Goal: Task Accomplishment & Management: Complete application form

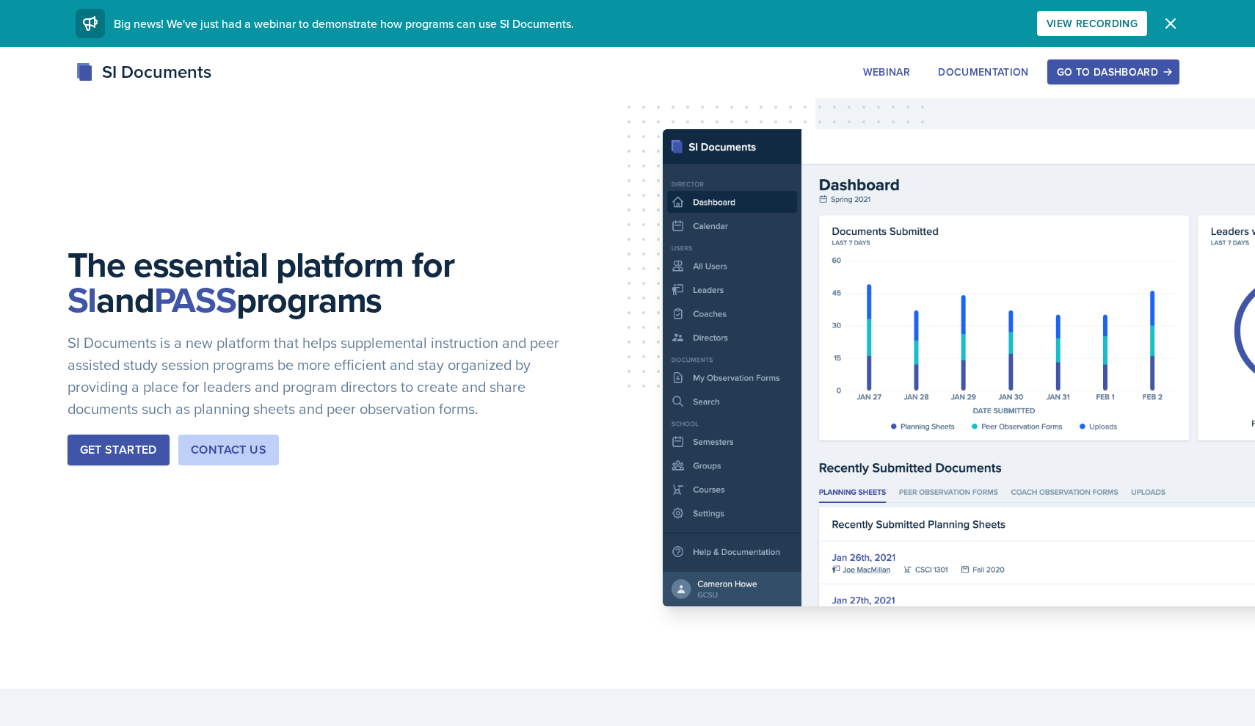
click at [1139, 75] on div "Go to Dashboard" at bounding box center [1113, 72] width 113 height 12
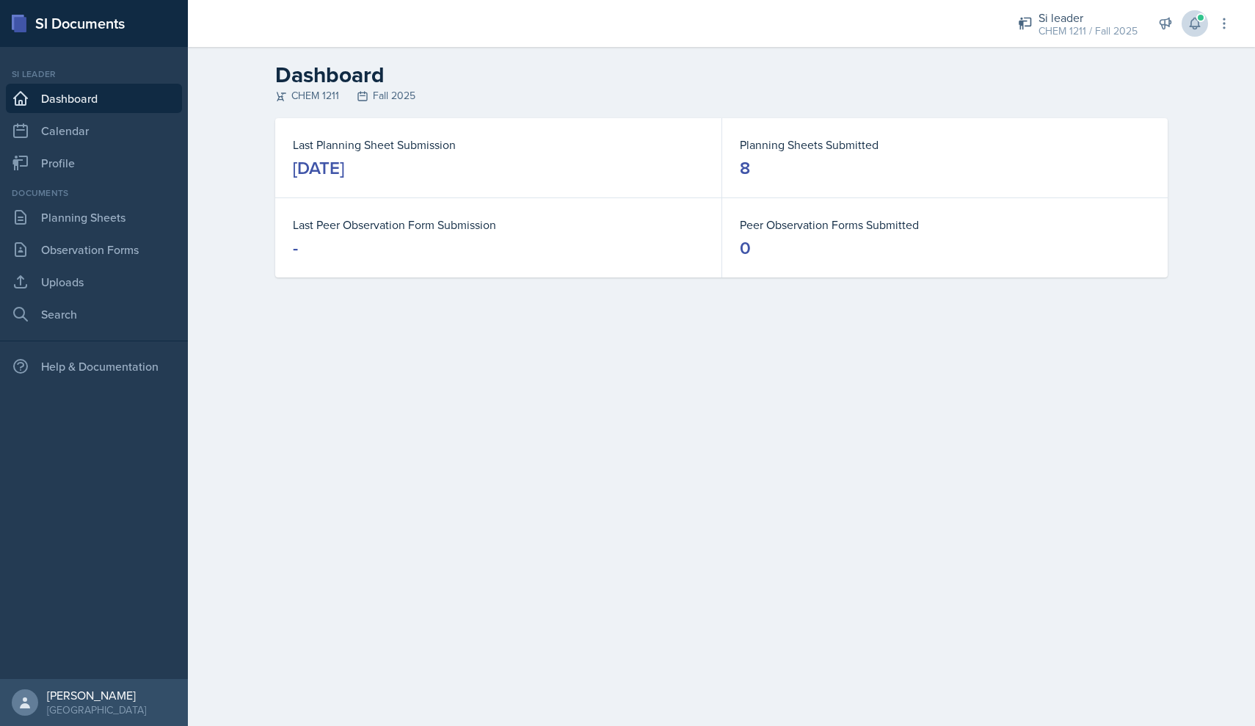
click at [1198, 20] on span at bounding box center [1200, 17] width 9 height 9
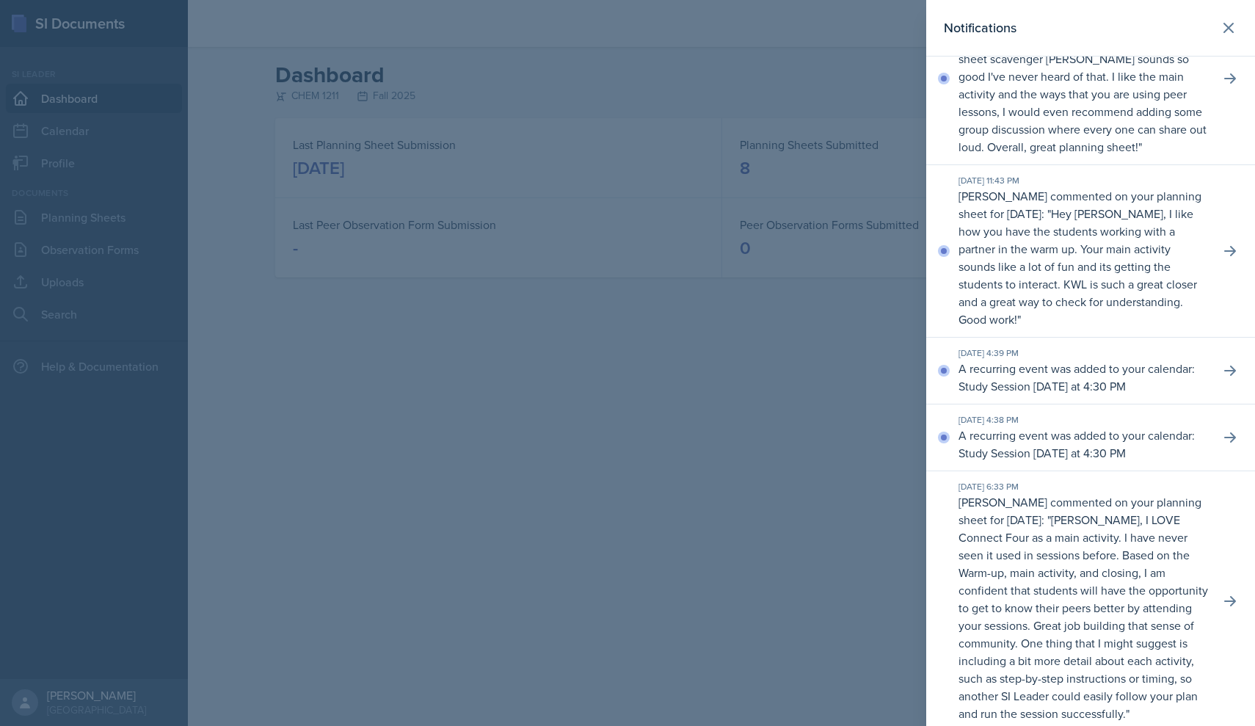
scroll to position [545, 0]
click at [751, 422] on div at bounding box center [627, 363] width 1255 height 726
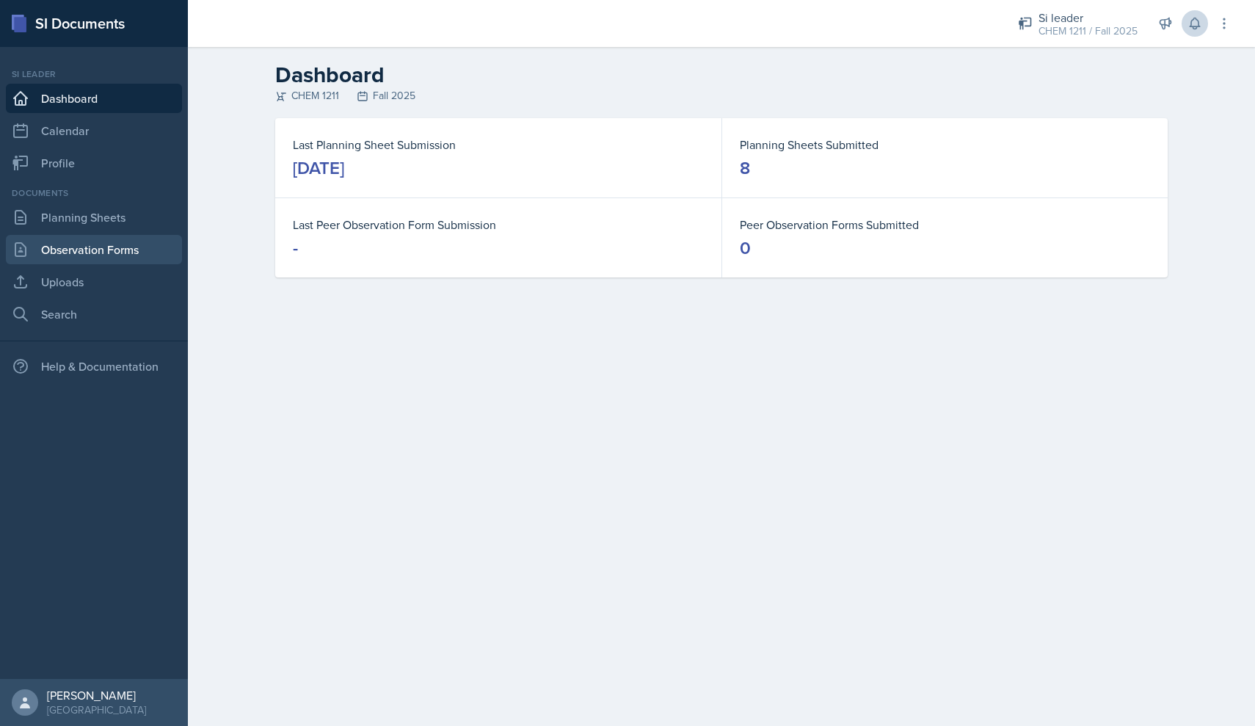
click at [123, 255] on link "Observation Forms" at bounding box center [94, 249] width 176 height 29
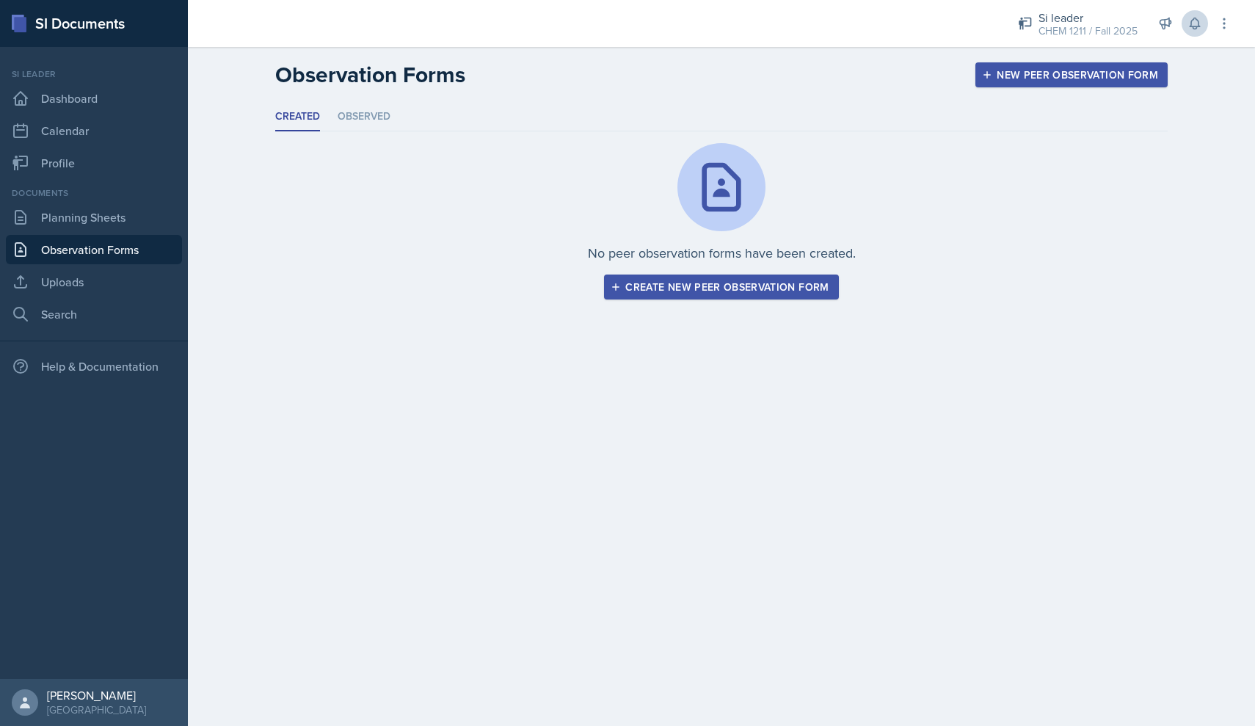
click at [1041, 84] on button "New Peer Observation Form" at bounding box center [1071, 74] width 192 height 25
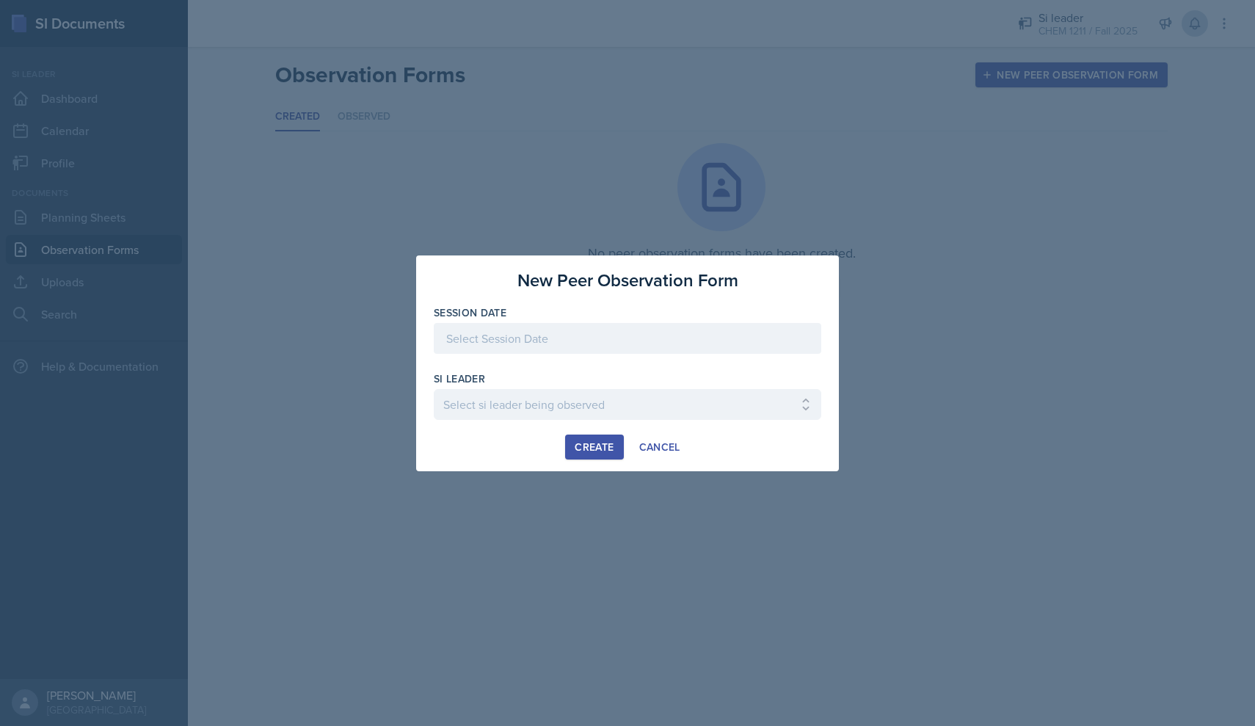
click at [466, 345] on div at bounding box center [628, 338] width 388 height 31
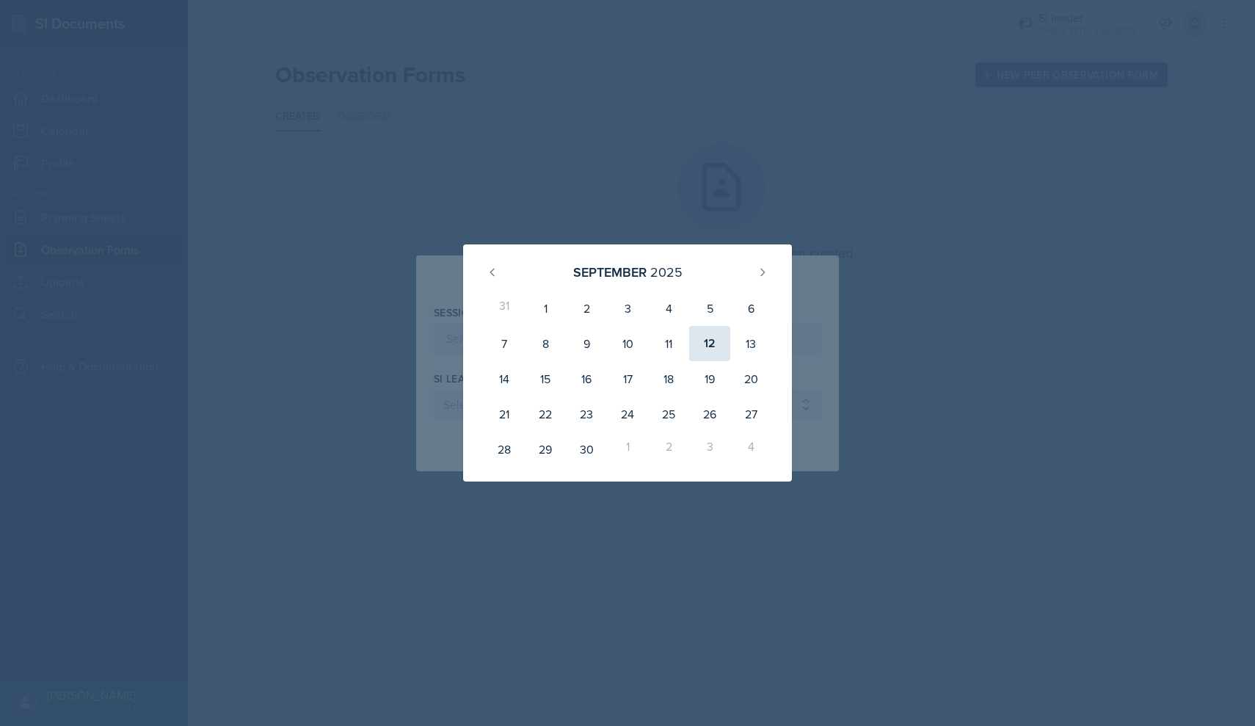
click at [704, 343] on div "12" at bounding box center [709, 343] width 41 height 35
type input "[DATE]"
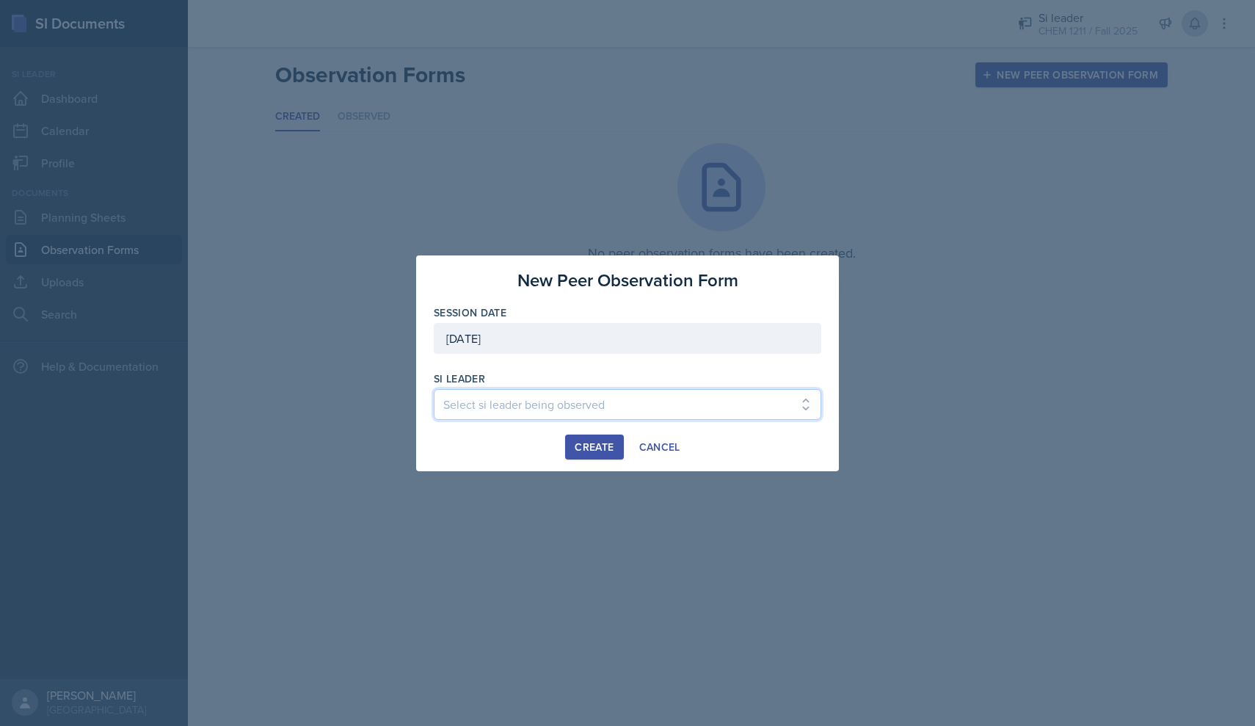
select select "13b6a300-7d60-4ce0-8d67-6d71b04f4ed0"
click at [596, 453] on div "Create" at bounding box center [594, 447] width 39 height 12
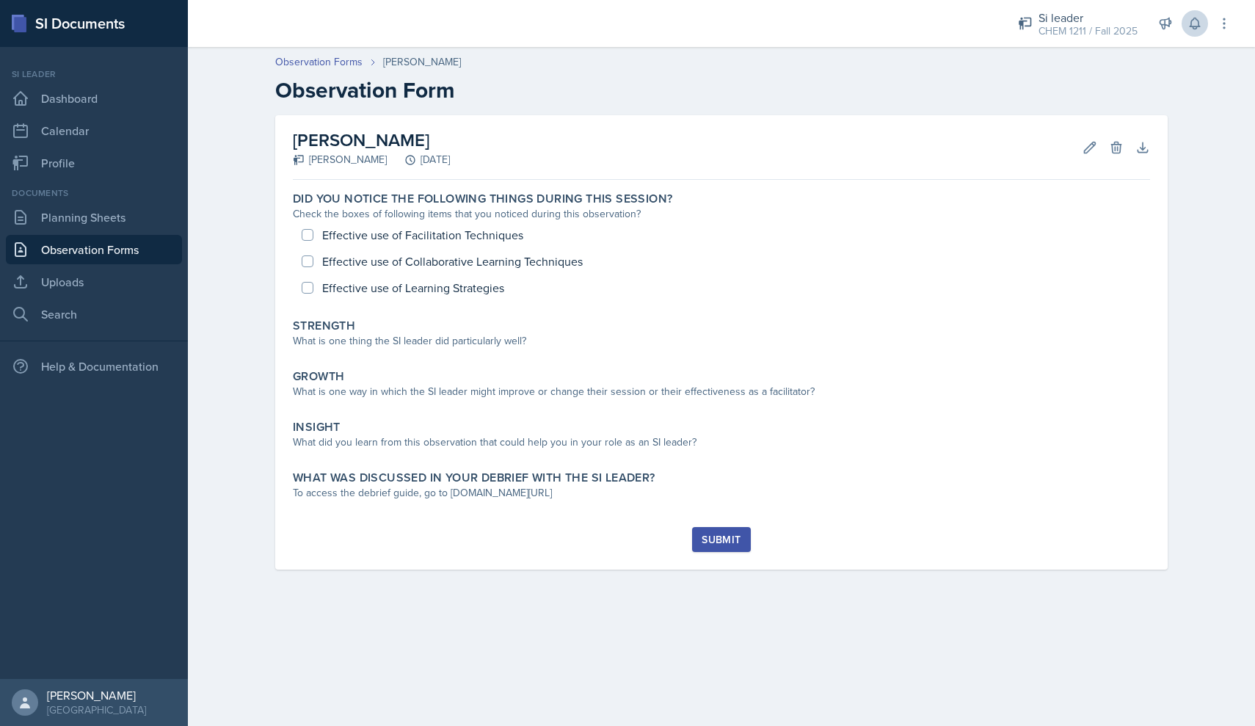
click at [356, 142] on h2 "[PERSON_NAME]" at bounding box center [371, 140] width 157 height 26
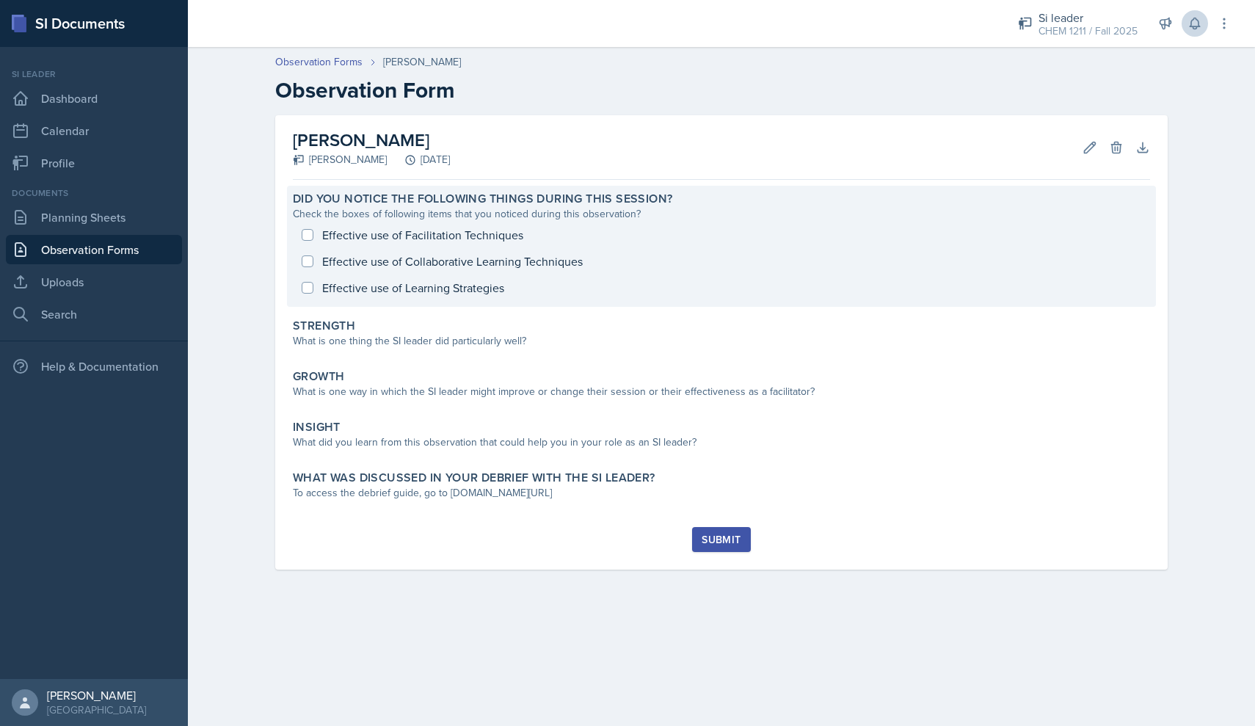
click at [361, 261] on div "Effective use of Facilitation Techniques Effective use of Collaborative Learnin…" at bounding box center [721, 261] width 857 height 79
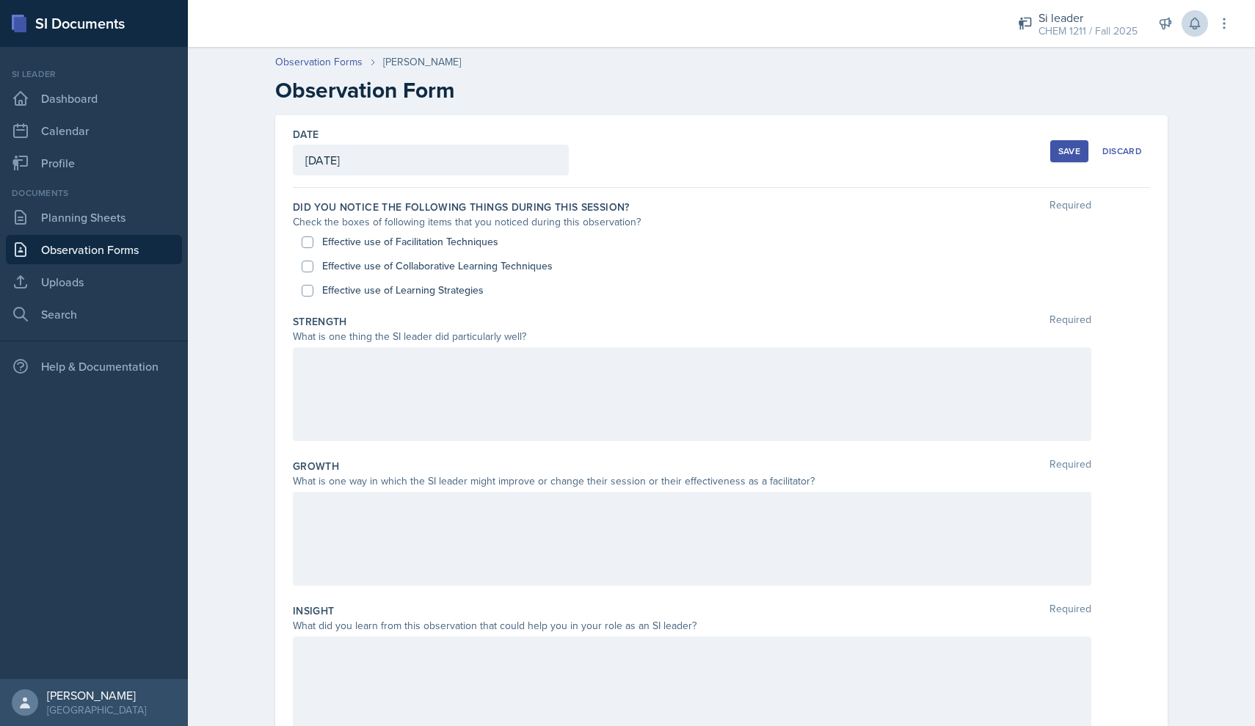
click at [305, 267] on input "Effective use of Collaborative Learning Techniques" at bounding box center [308, 267] width 12 height 12
checkbox input "true"
click at [317, 327] on label "Strength" at bounding box center [320, 321] width 54 height 15
click at [309, 291] on input "Effective use of Learning Strategies" at bounding box center [308, 291] width 12 height 12
checkbox input "true"
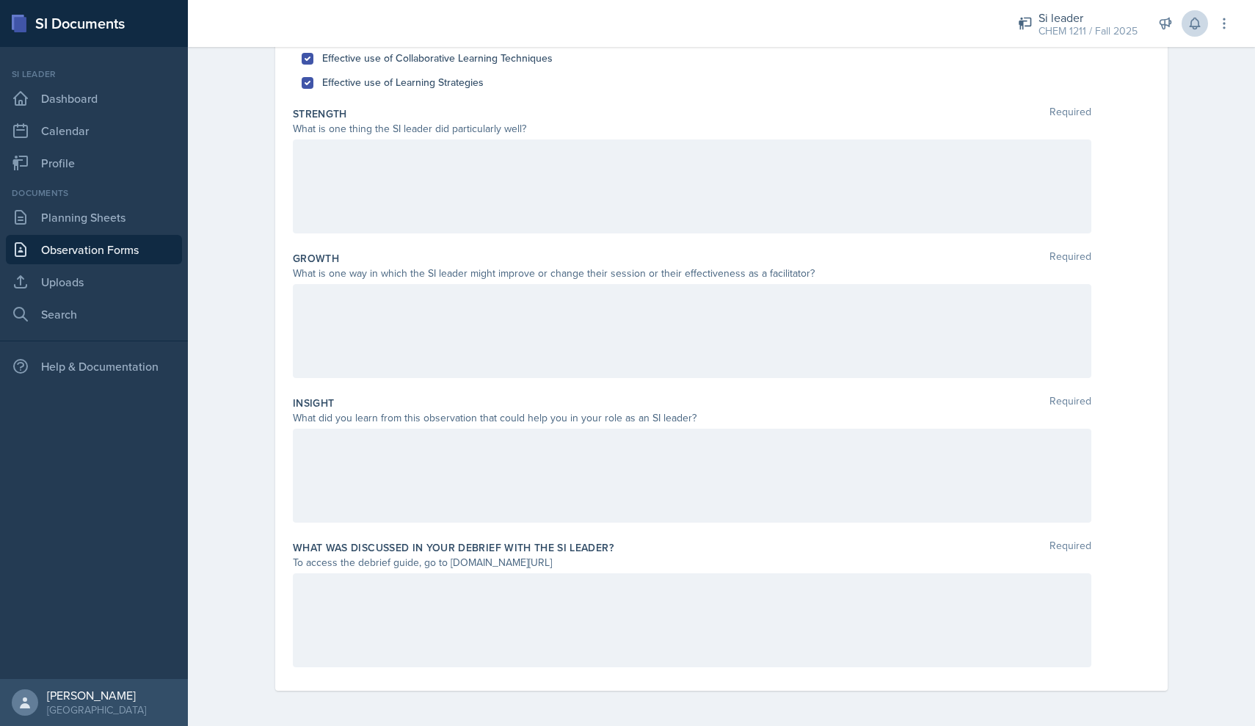
scroll to position [208, 0]
drag, startPoint x: 603, startPoint y: 564, endPoint x: 451, endPoint y: 565, distance: 151.9
click at [451, 565] on div "To access the debrief guide, go to [DOMAIN_NAME][URL]" at bounding box center [692, 562] width 799 height 15
copy div "[DOMAIN_NAME][URL]"
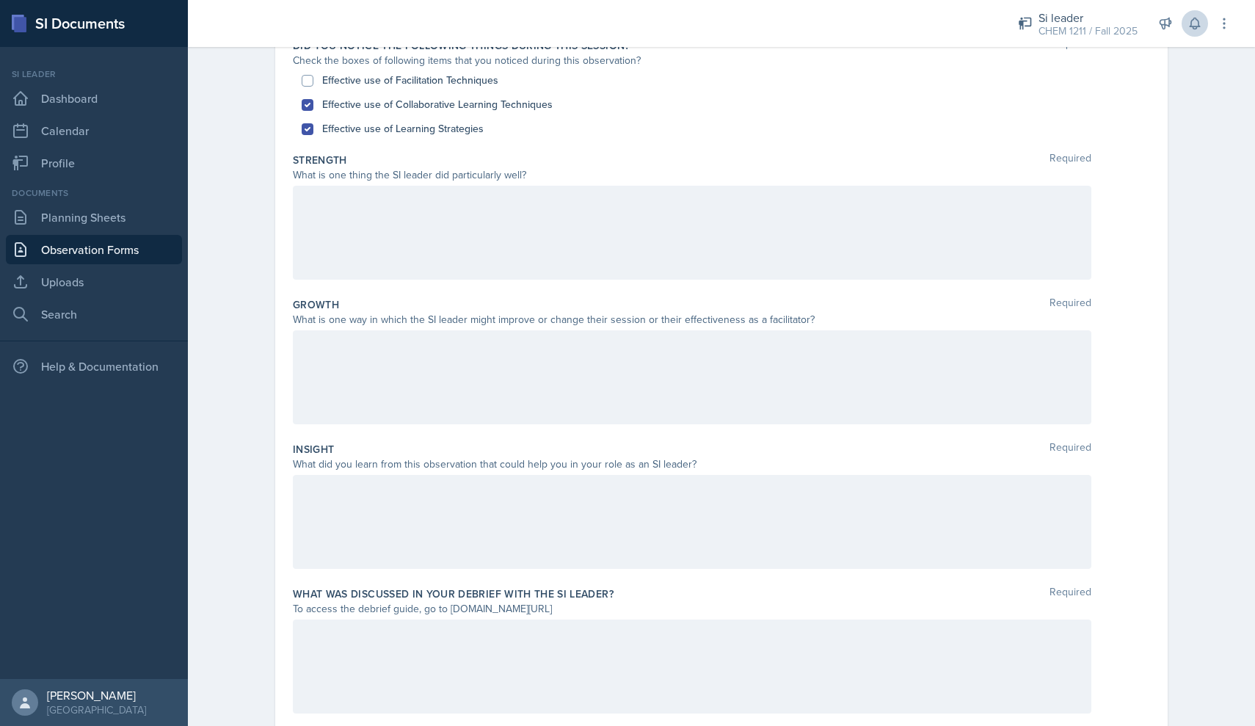
scroll to position [160, 0]
click at [451, 211] on div at bounding box center [692, 234] width 799 height 94
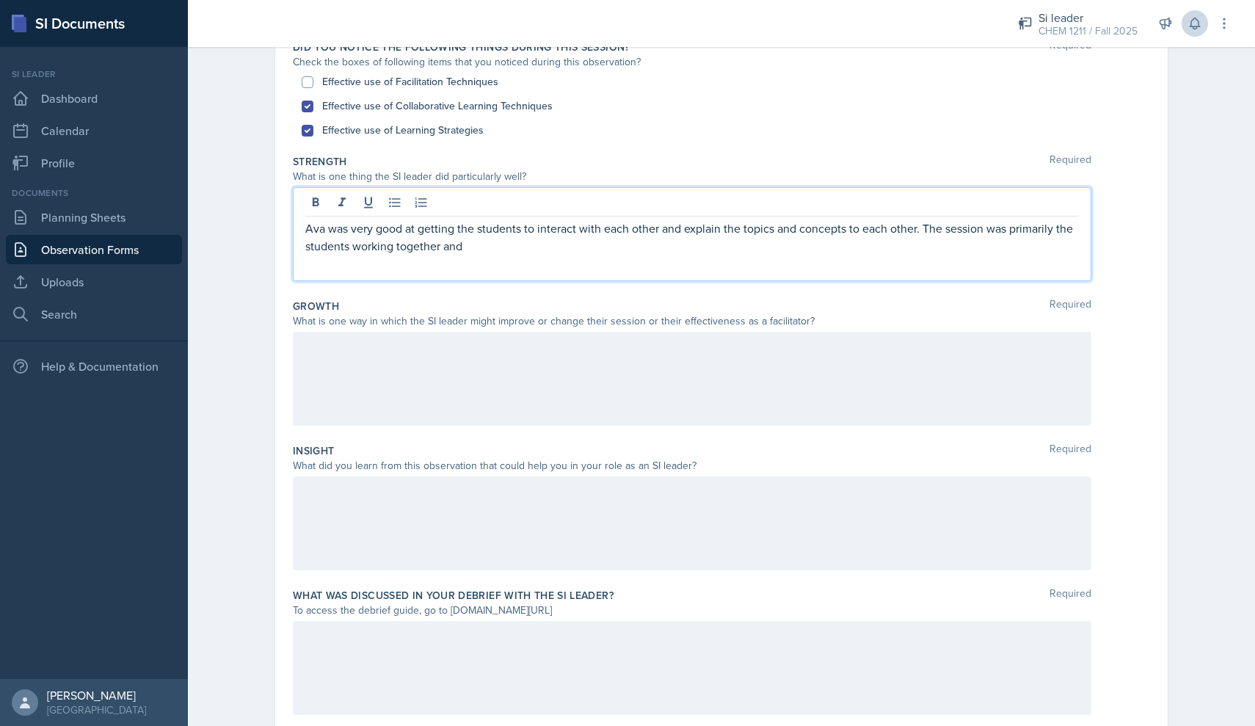
drag, startPoint x: 487, startPoint y: 244, endPoint x: 931, endPoint y: 229, distance: 444.3
click at [931, 229] on p "Ava was very good at getting the students to interact with each other and expla…" at bounding box center [692, 236] width 774 height 35
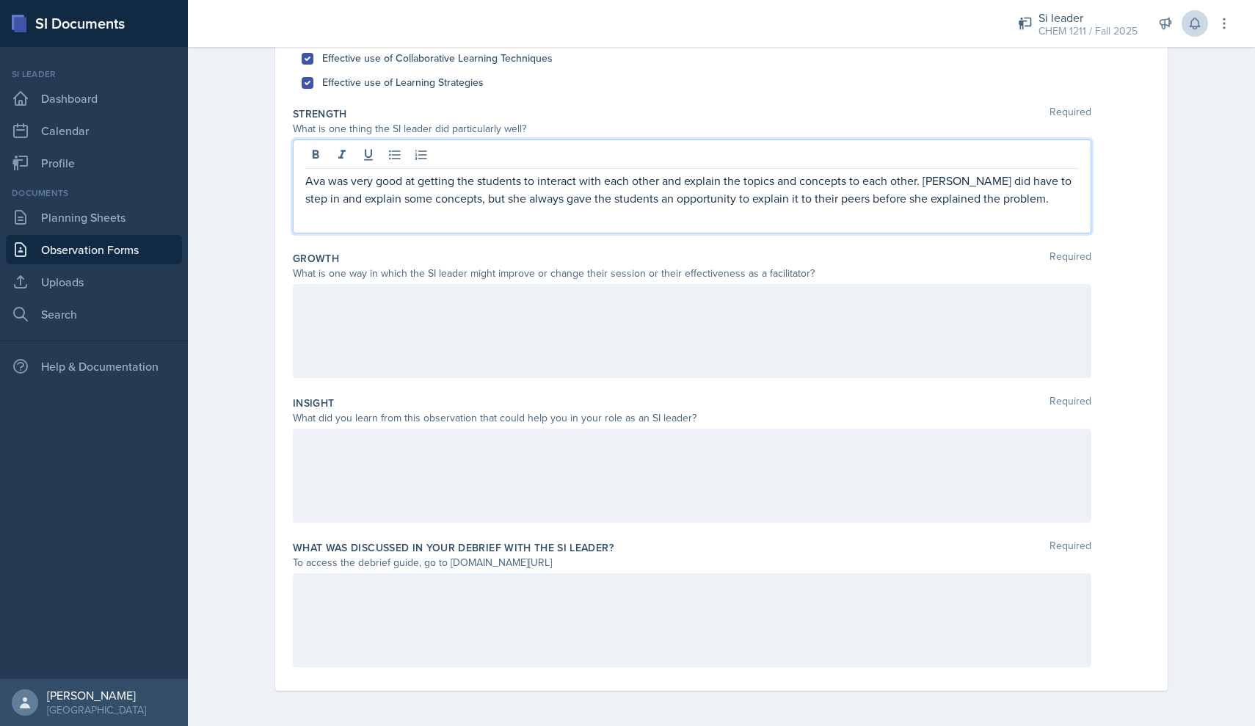
scroll to position [208, 0]
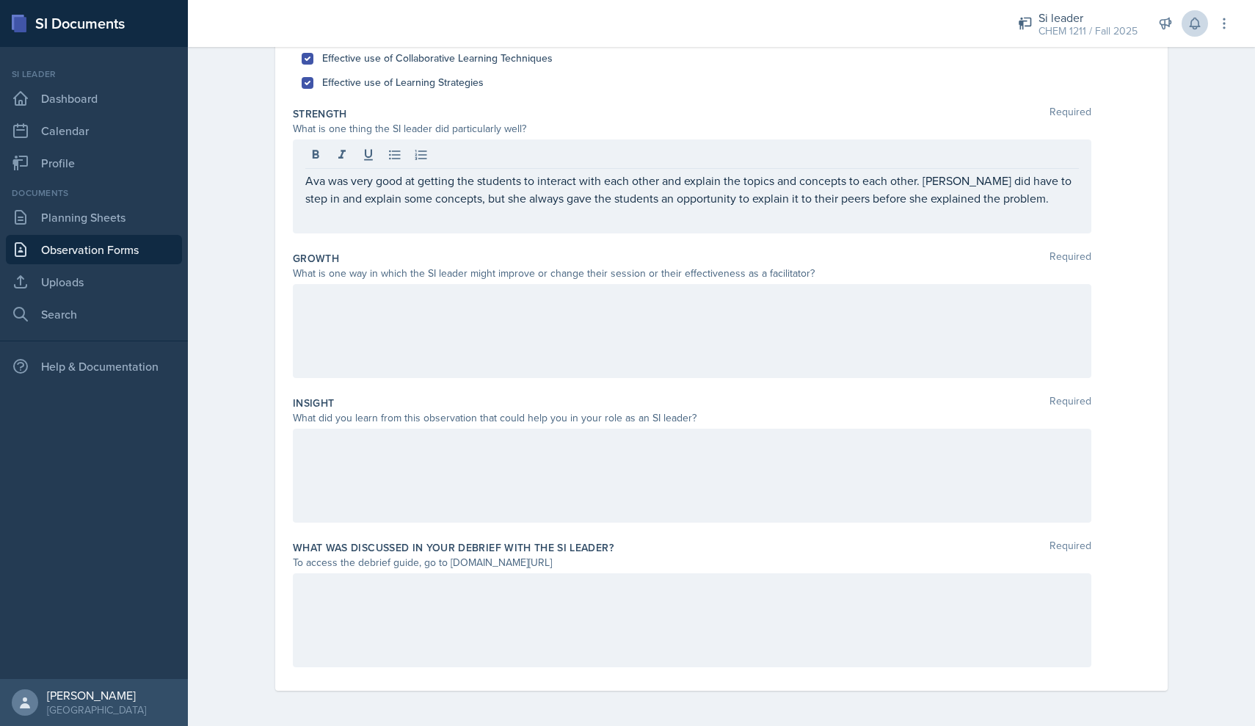
click at [486, 483] on div at bounding box center [692, 476] width 799 height 94
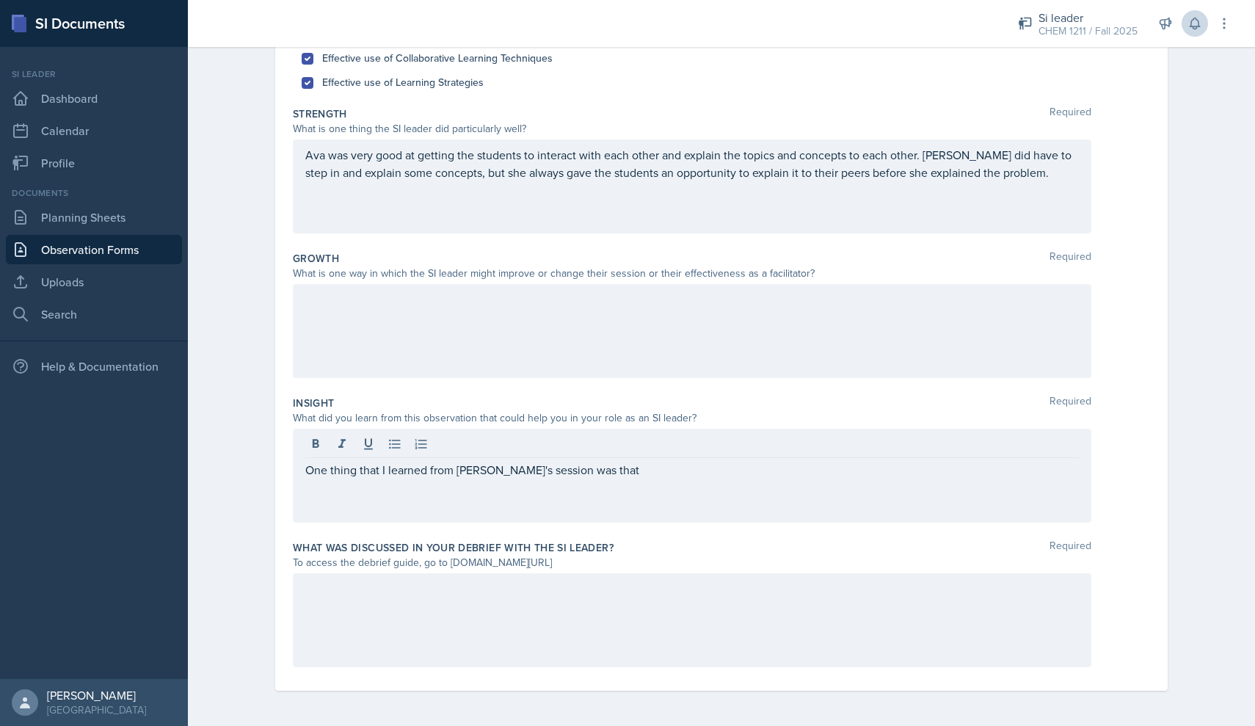
drag, startPoint x: 578, startPoint y: 484, endPoint x: 306, endPoint y: 465, distance: 272.2
click at [306, 465] on div "One thing that I learned from [PERSON_NAME]'s session was that" at bounding box center [692, 476] width 799 height 94
drag, startPoint x: 301, startPoint y: 465, endPoint x: 600, endPoint y: 471, distance: 298.8
click at [602, 473] on div "One thing that I learned from [PERSON_NAME]'s session was that" at bounding box center [692, 476] width 799 height 94
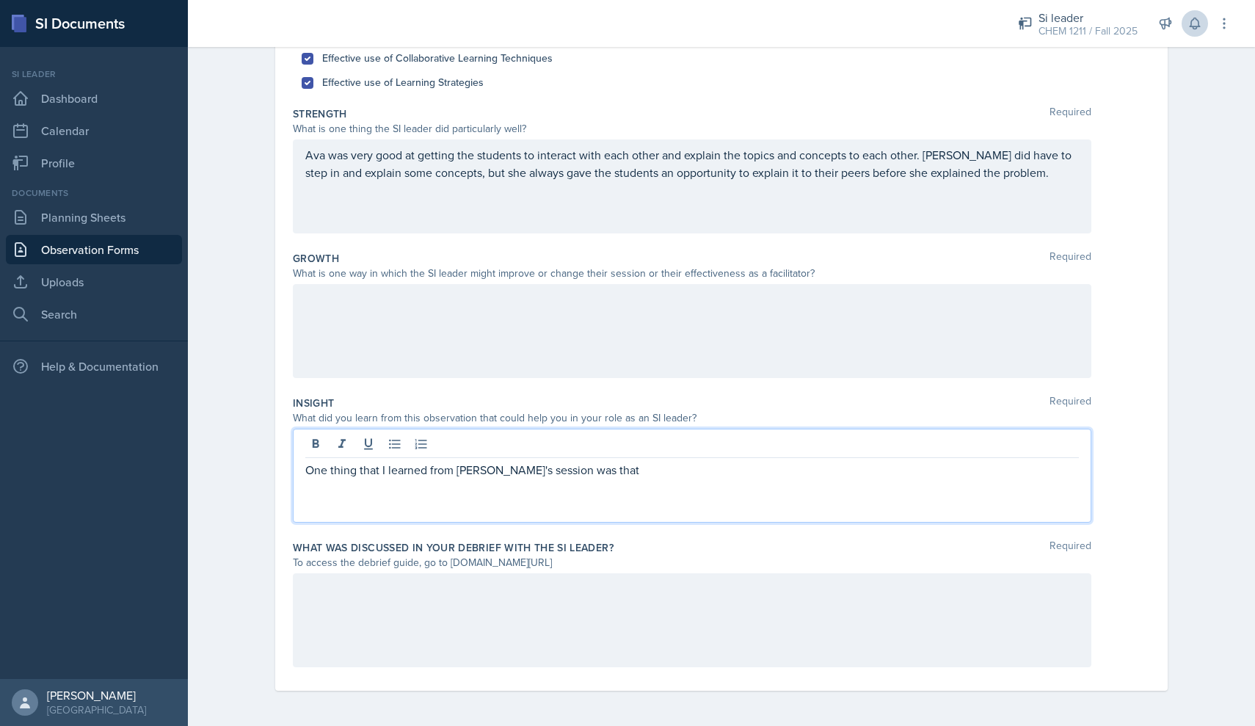
drag, startPoint x: 600, startPoint y: 471, endPoint x: 592, endPoint y: 487, distance: 18.1
click at [594, 489] on div "One thing that I learned from [PERSON_NAME]'s session was that" at bounding box center [692, 476] width 799 height 94
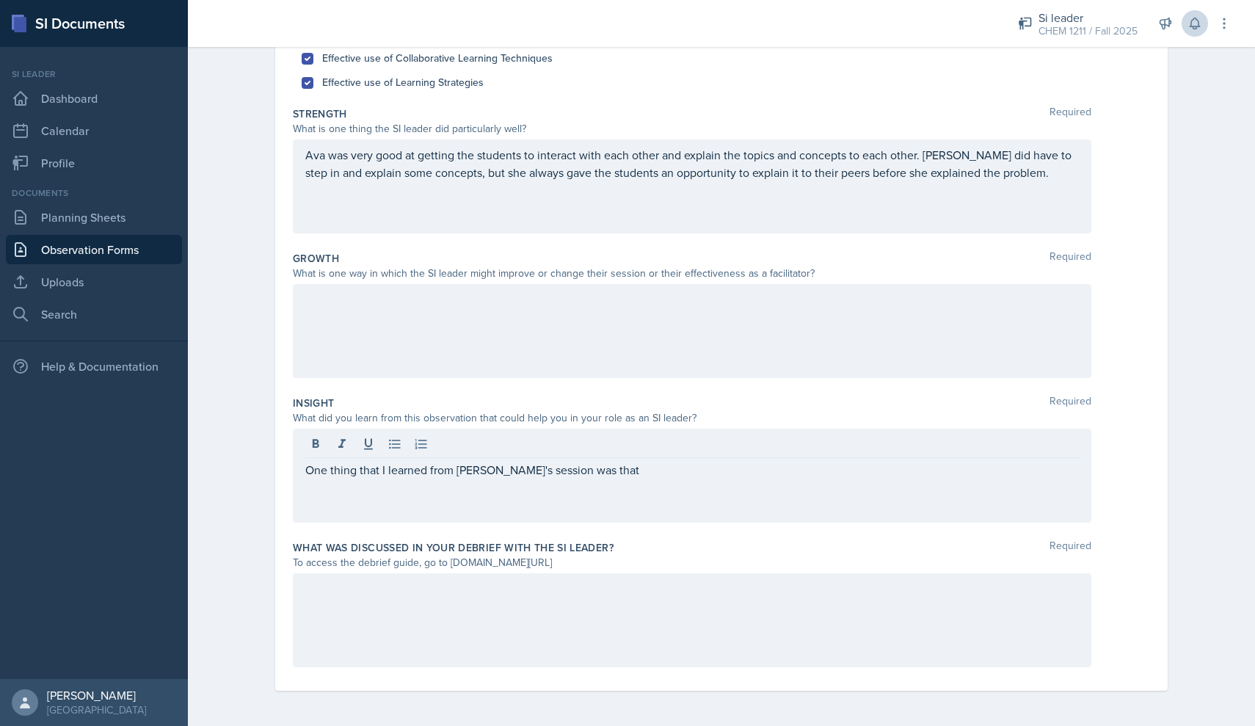
drag, startPoint x: 582, startPoint y: 479, endPoint x: 391, endPoint y: 466, distance: 191.2
click at [391, 466] on div "One thing that I learned from [PERSON_NAME]'s session was that" at bounding box center [692, 476] width 799 height 94
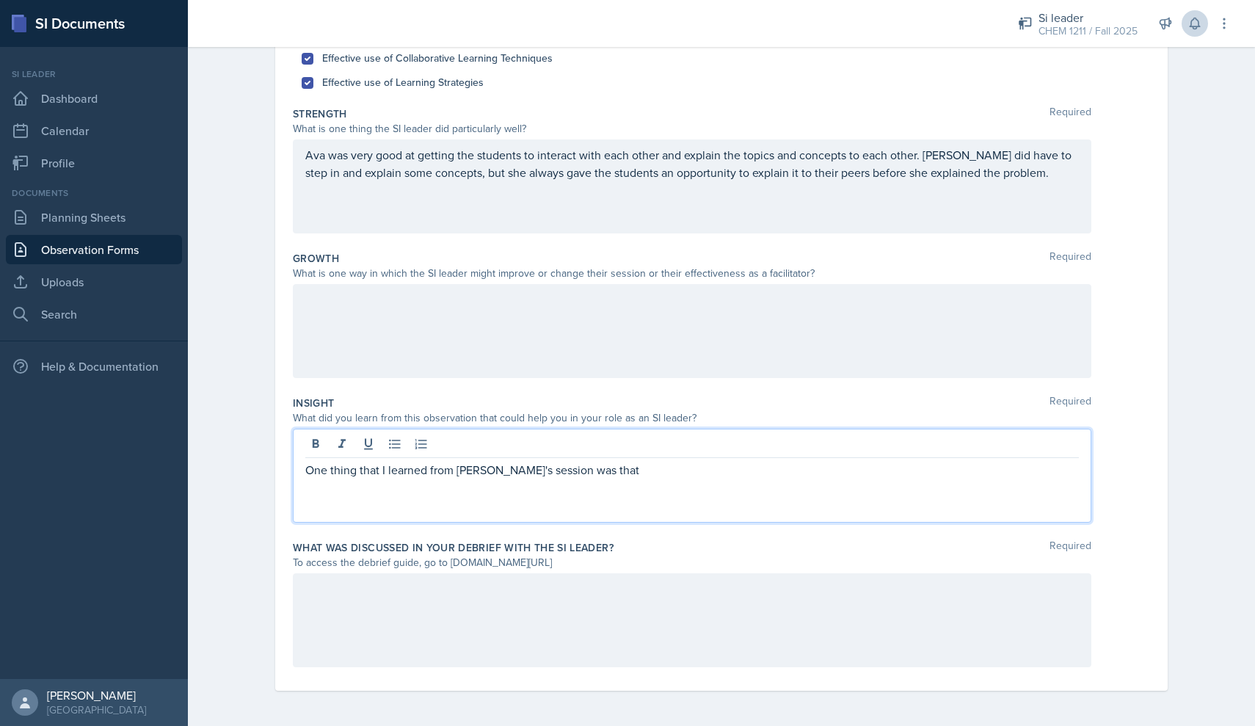
click at [481, 339] on div at bounding box center [692, 331] width 799 height 94
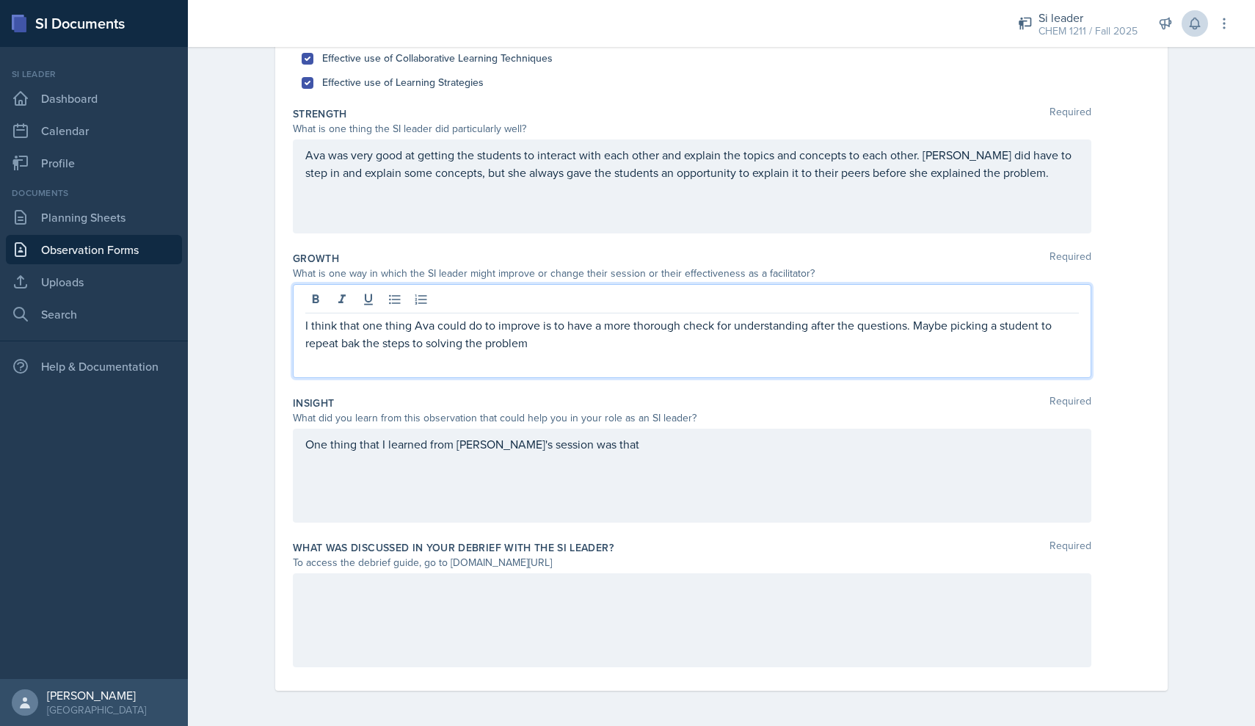
click at [356, 343] on p "I think that one thing Ava could do to improve is to have a more thorough check…" at bounding box center [692, 333] width 774 height 35
click at [549, 349] on p "I think that one thing Ava could do to improve is to have a more thorough check…" at bounding box center [692, 333] width 774 height 35
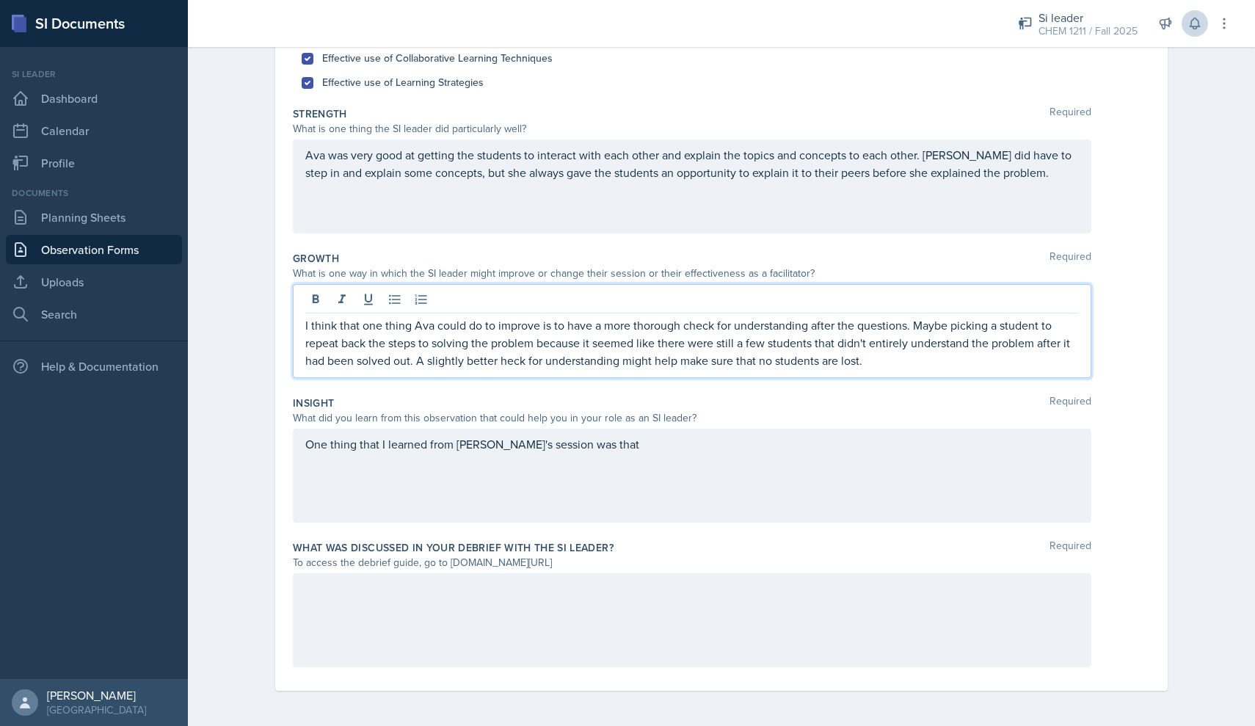
click at [616, 446] on div "One thing that I learned from [PERSON_NAME]'s session was that" at bounding box center [692, 476] width 799 height 94
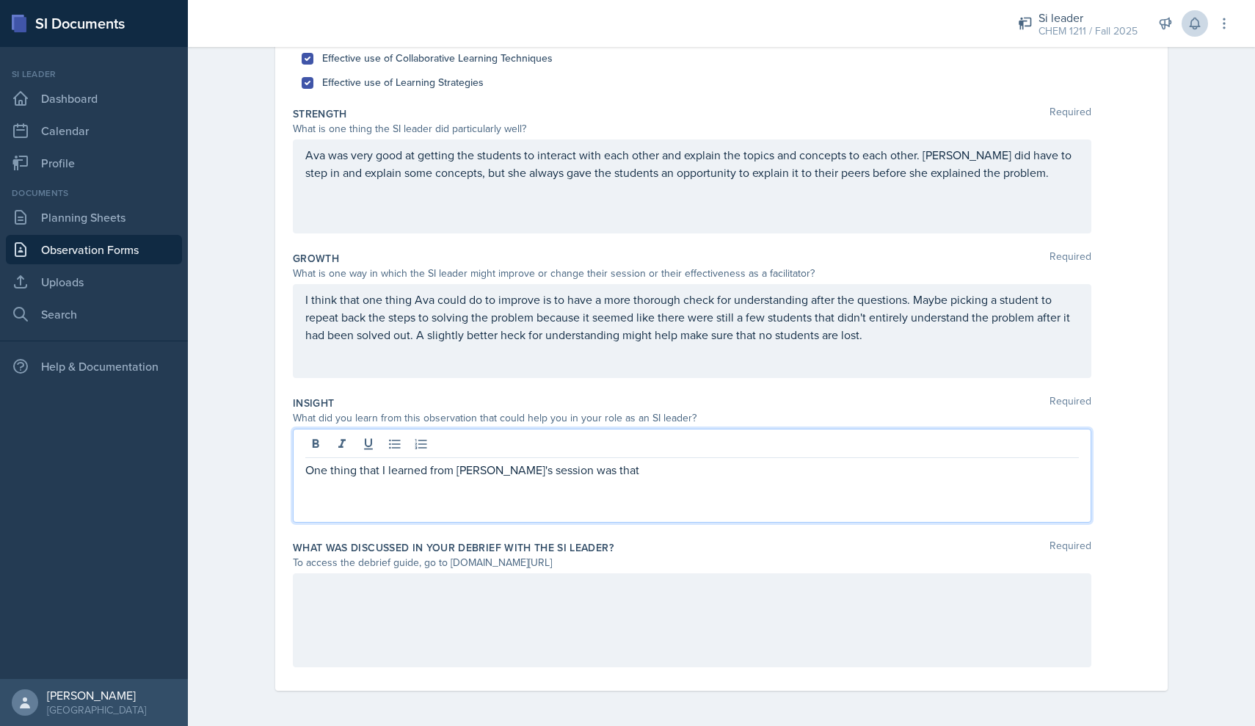
click at [500, 339] on p "I think that one thing Ava could do to improve is to have a more thorough check…" at bounding box center [692, 317] width 774 height 53
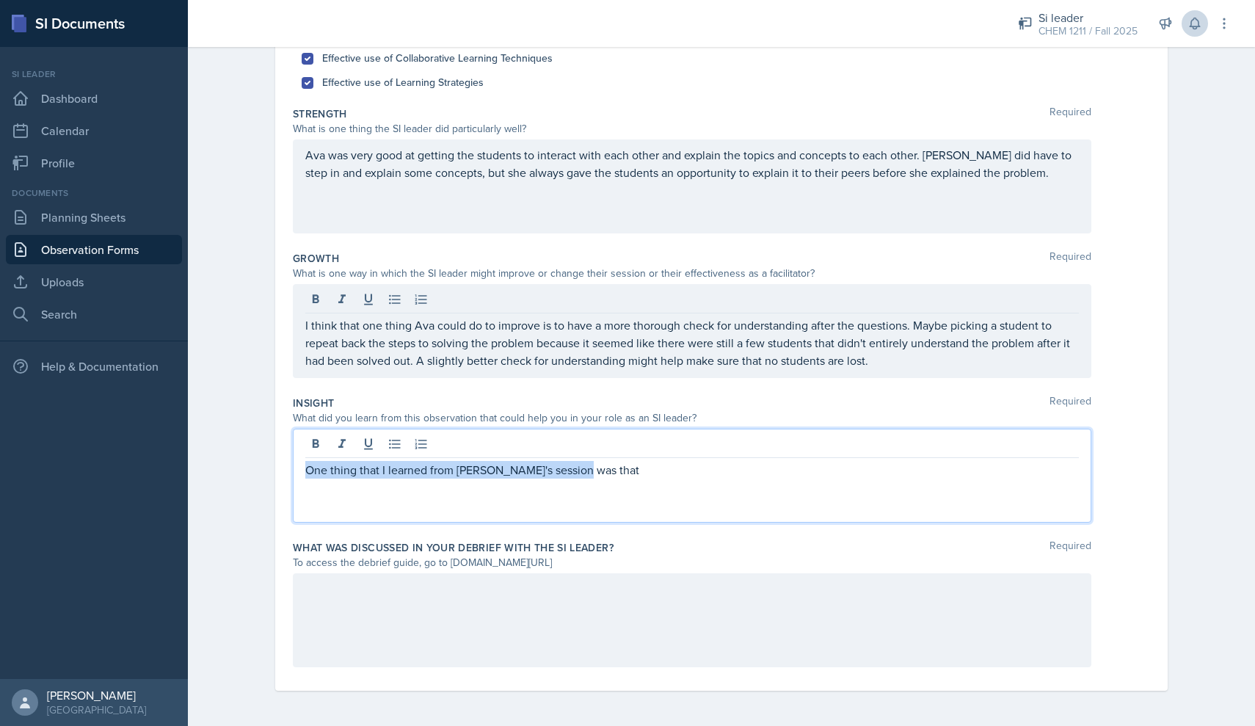
drag, startPoint x: 603, startPoint y: 443, endPoint x: 570, endPoint y: 481, distance: 50.0
click at [569, 482] on div "One thing that I learned from [PERSON_NAME]'s session was that" at bounding box center [692, 476] width 799 height 94
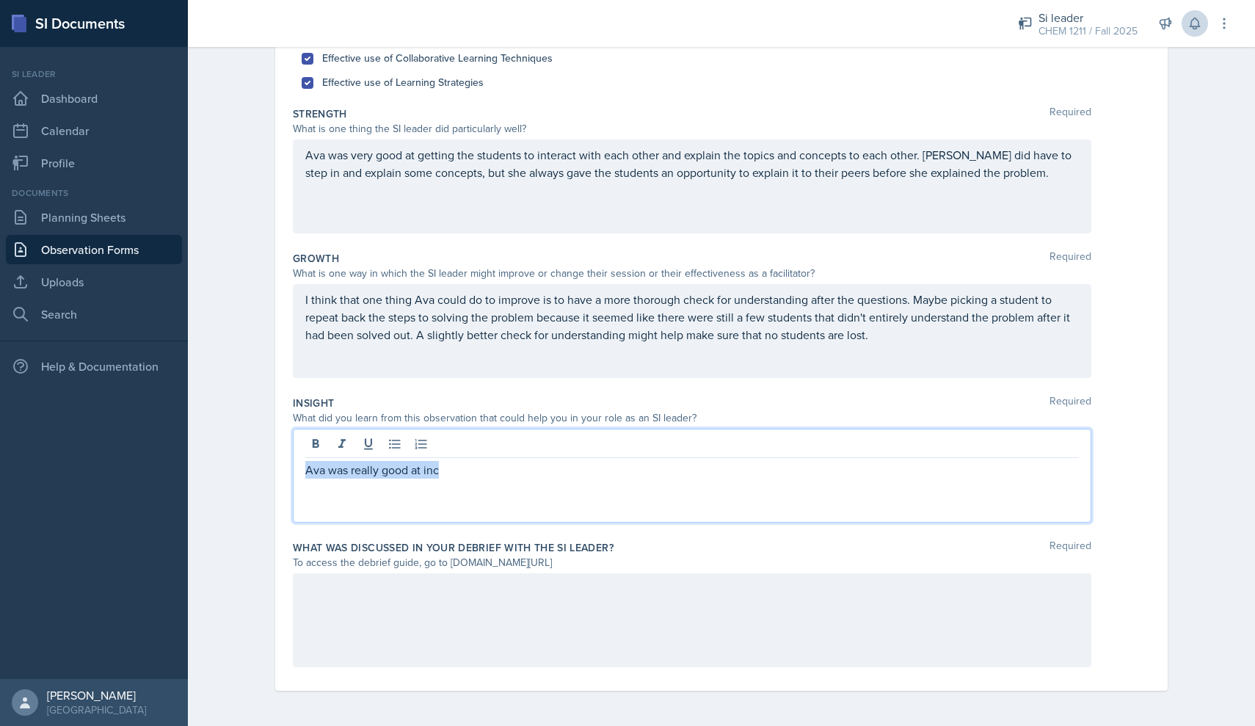
drag, startPoint x: 467, startPoint y: 478, endPoint x: 288, endPoint y: 450, distance: 180.5
click at [288, 450] on div "Date [DATE] [DATE] 31 1 2 3 4 5 6 7 8 9 10 11 12 13 14 15 16 17 18 19 20 21 22 …" at bounding box center [721, 299] width 892 height 783
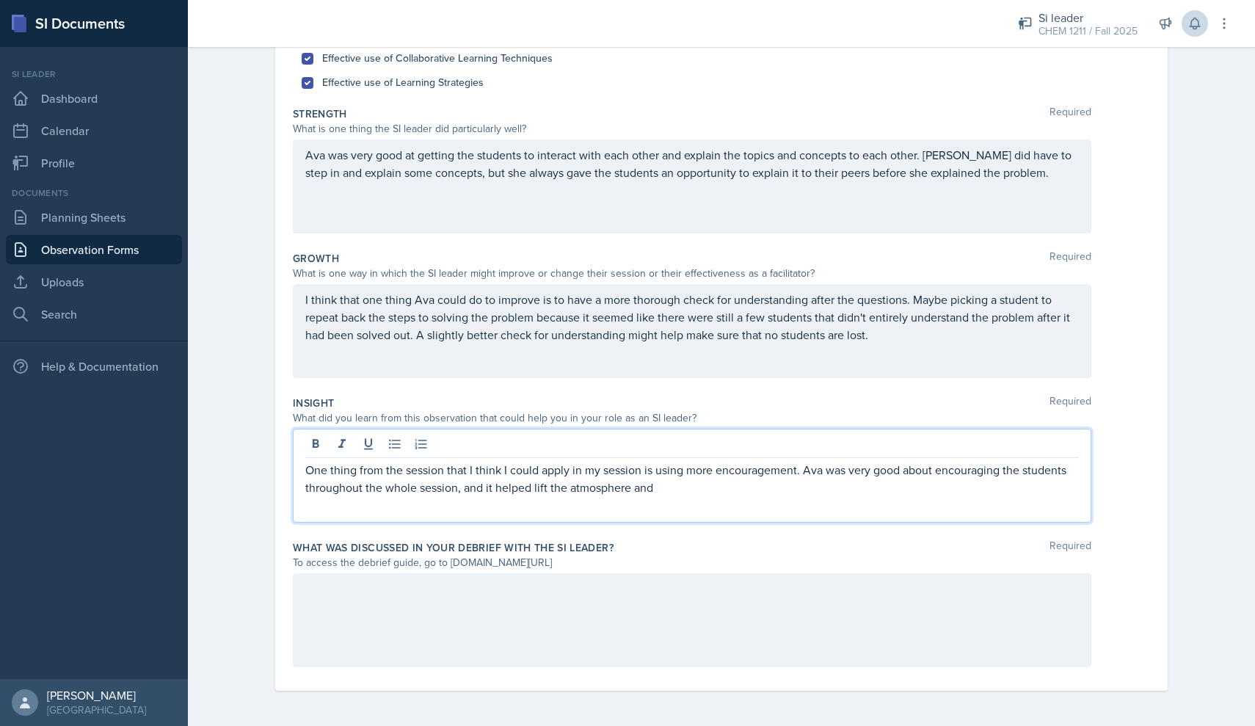
drag, startPoint x: 672, startPoint y: 490, endPoint x: 475, endPoint y: 492, distance: 196.7
click at [475, 492] on p "One thing from the session that I think I could apply in my session is using mo…" at bounding box center [692, 478] width 774 height 35
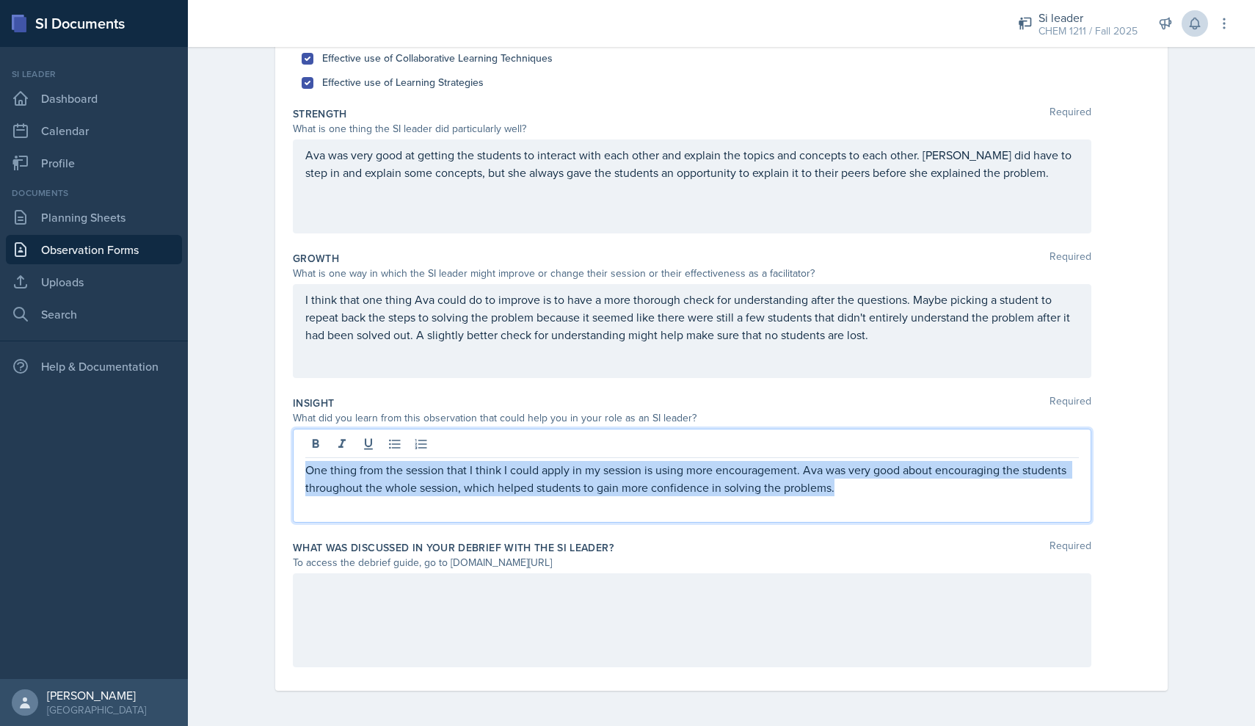
drag, startPoint x: 861, startPoint y: 488, endPoint x: 230, endPoint y: 470, distance: 631.4
click at [230, 470] on div "Observation Forms [PERSON_NAME] Observation Form Date [DATE] [DATE] 31 1 2 3 4 …" at bounding box center [721, 279] width 1067 height 894
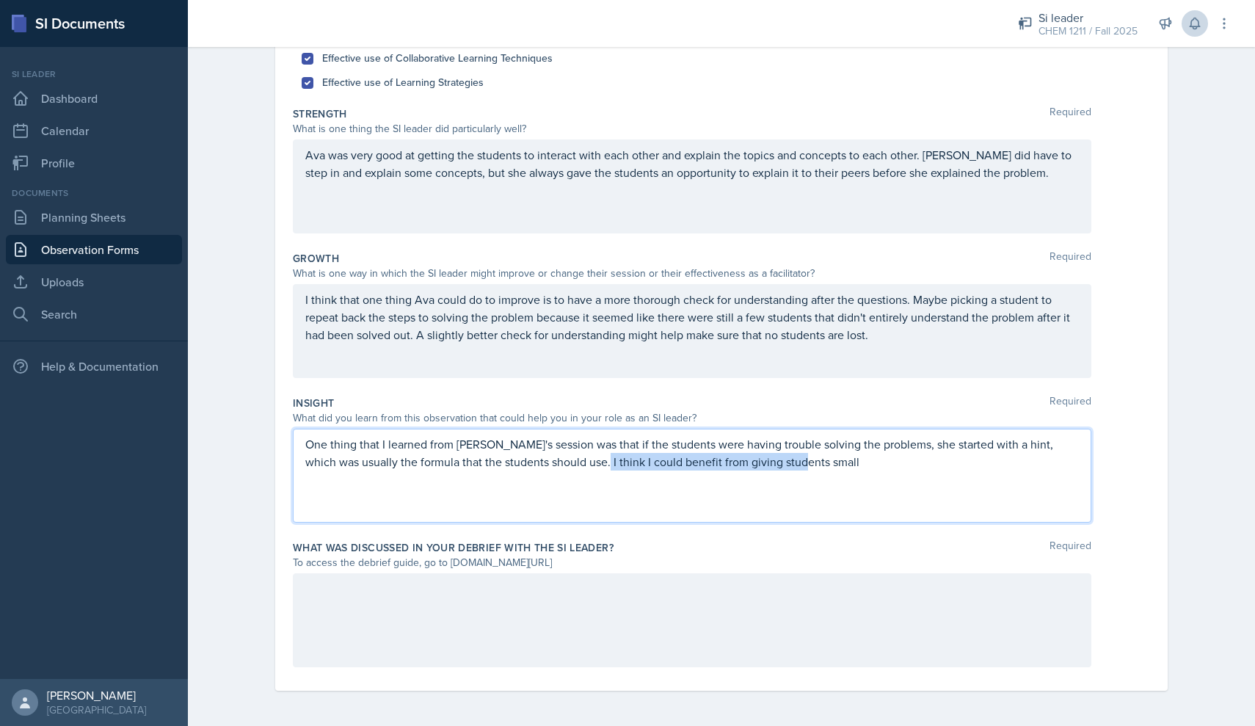
drag, startPoint x: 811, startPoint y: 464, endPoint x: 594, endPoint y: 465, distance: 217.3
click at [594, 465] on p "One thing that I learned from [PERSON_NAME]'s session was that if the students …" at bounding box center [692, 452] width 774 height 35
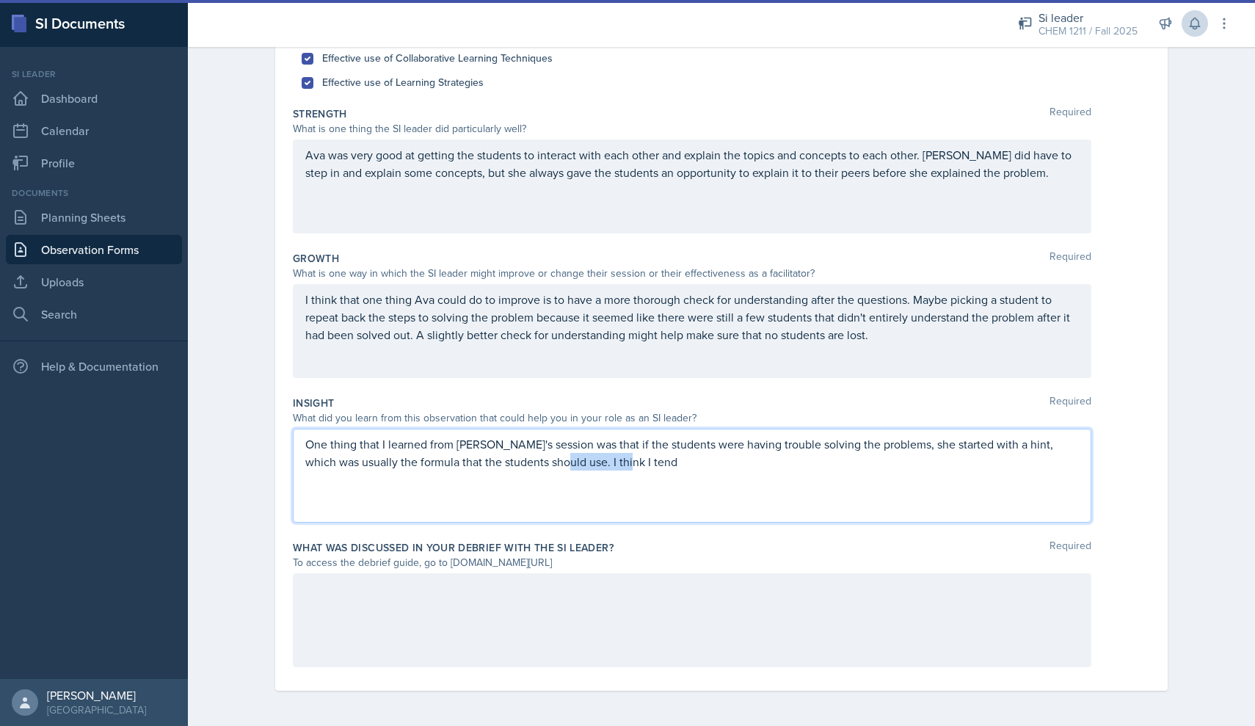
drag, startPoint x: 636, startPoint y: 460, endPoint x: 558, endPoint y: 461, distance: 78.5
click at [558, 461] on p "One thing that I learned from [PERSON_NAME]'s session was that if the students …" at bounding box center [692, 452] width 774 height 35
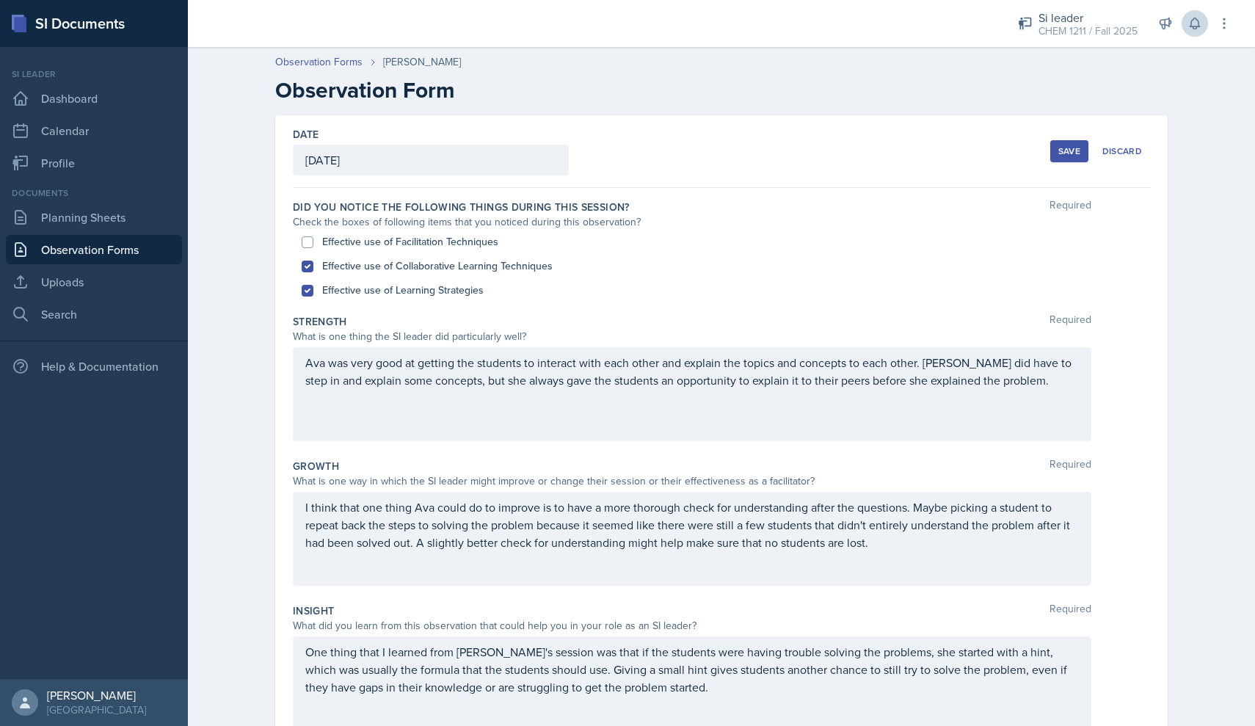
click at [1066, 153] on div "Save" at bounding box center [1069, 151] width 22 height 12
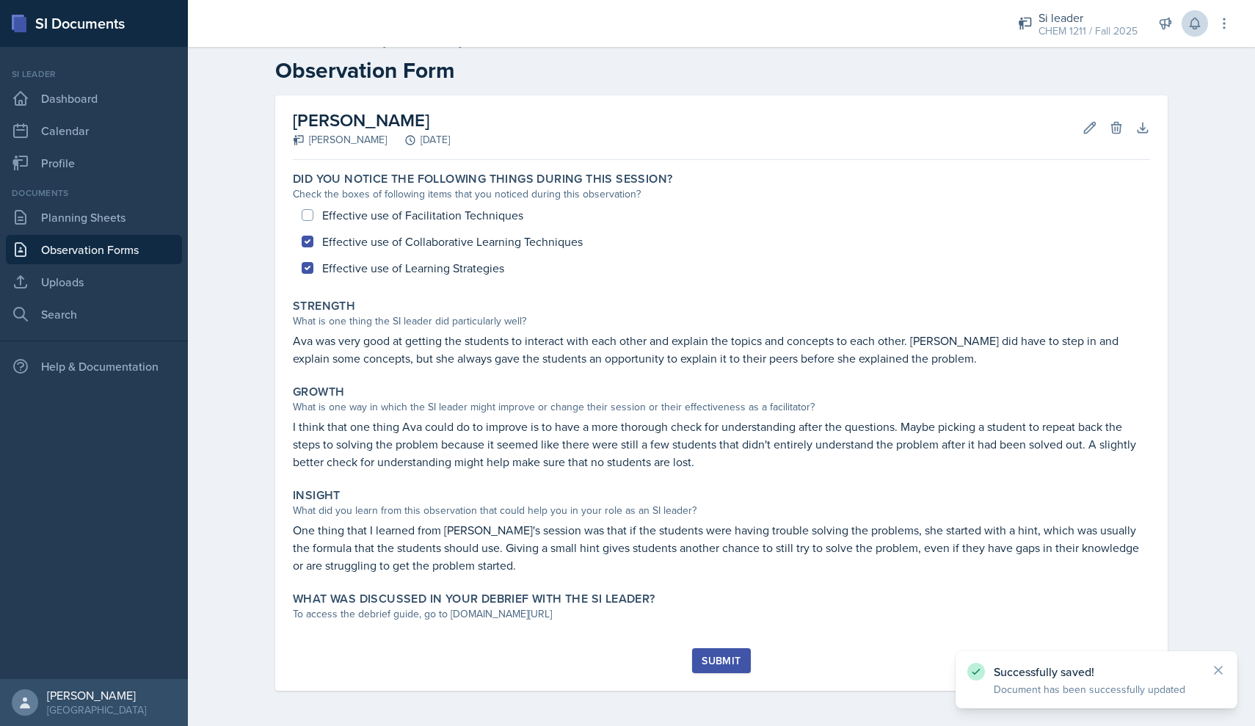
scroll to position [20, 0]
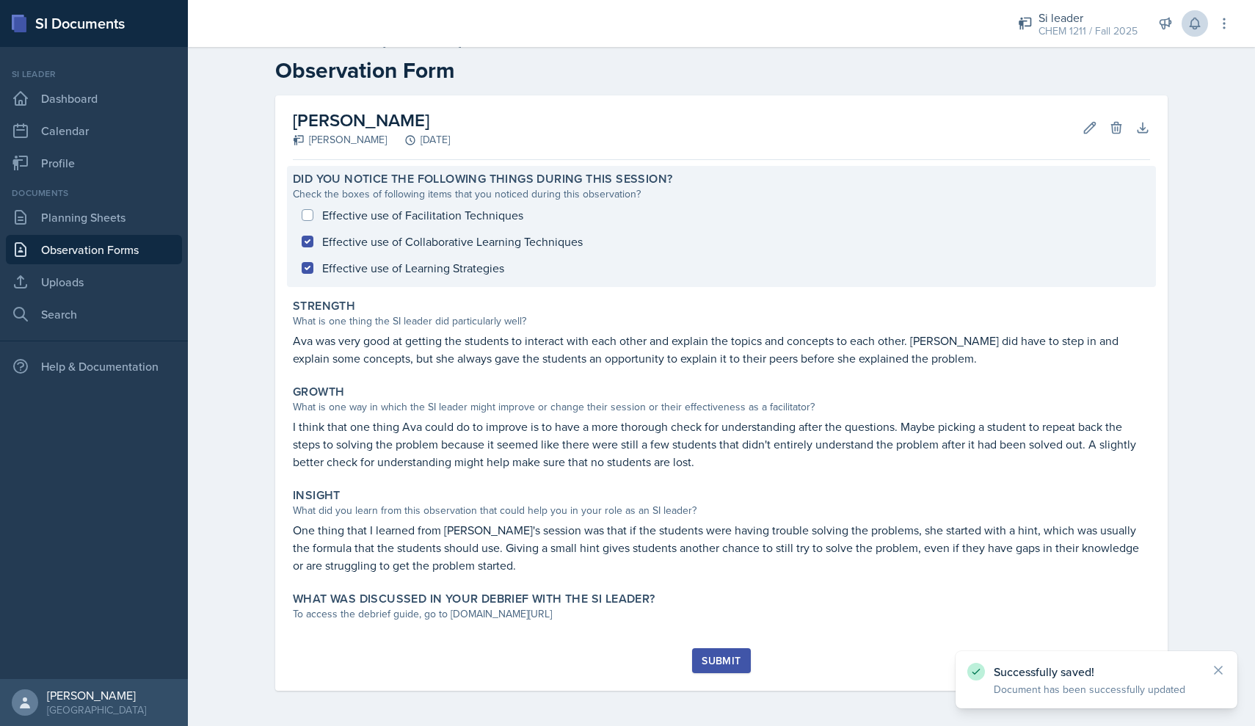
click at [310, 213] on div "Effective use of Facilitation Techniques Effective use of Collaborative Learnin…" at bounding box center [721, 241] width 857 height 79
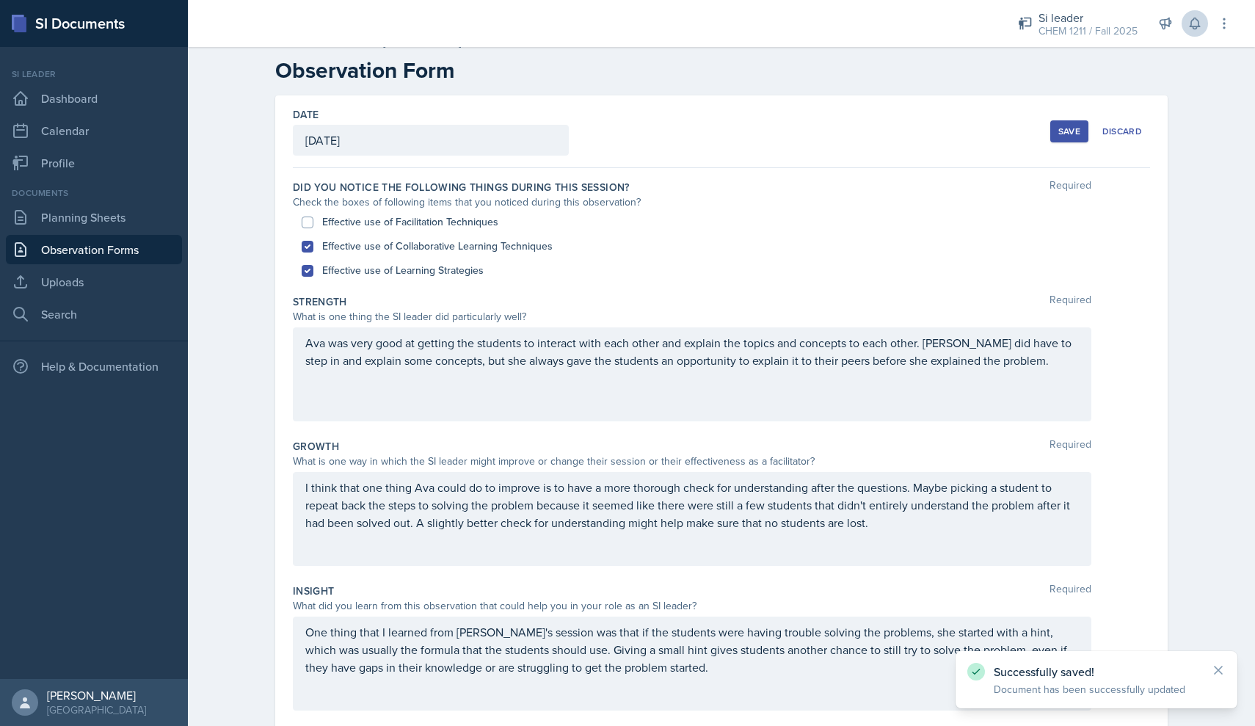
click at [307, 220] on input "Effective use of Facilitation Techniques" at bounding box center [308, 223] width 12 height 12
checkbox input "true"
click at [1070, 117] on div "Save Discard" at bounding box center [1100, 131] width 100 height 34
click at [1068, 122] on button "Save" at bounding box center [1069, 131] width 38 height 22
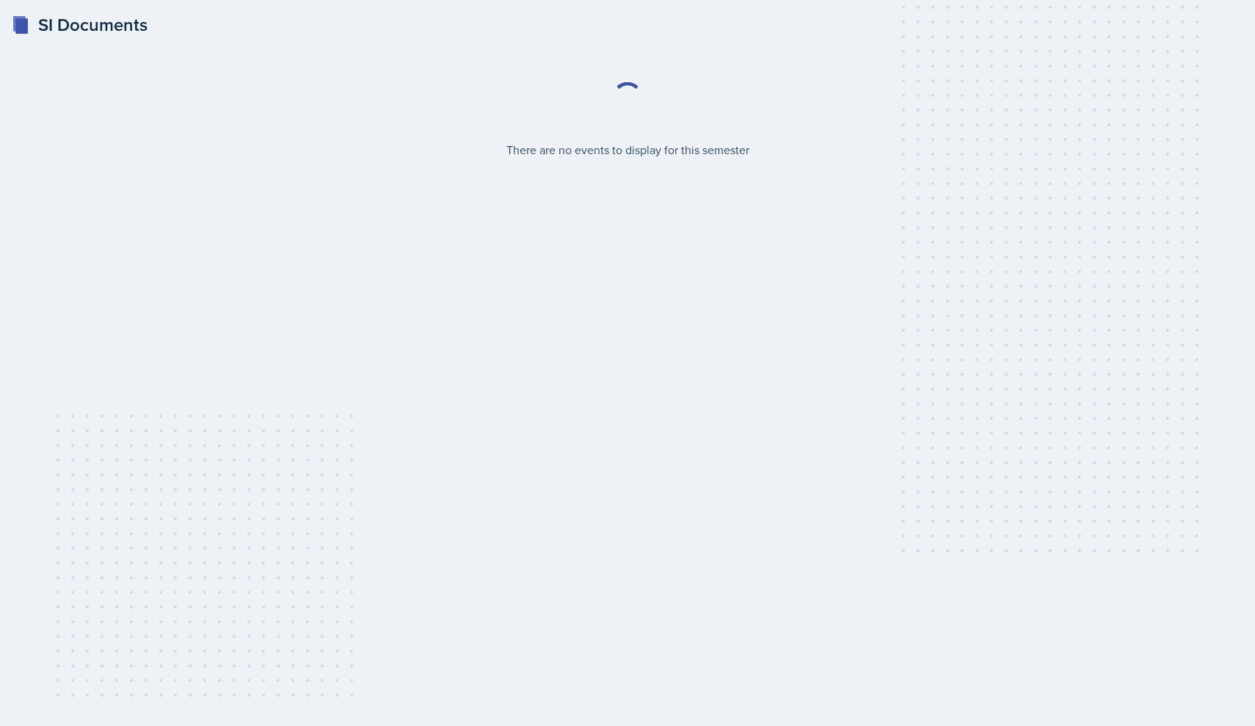
select select "2bed604d-1099-4043-b1bc-2365e8740244"
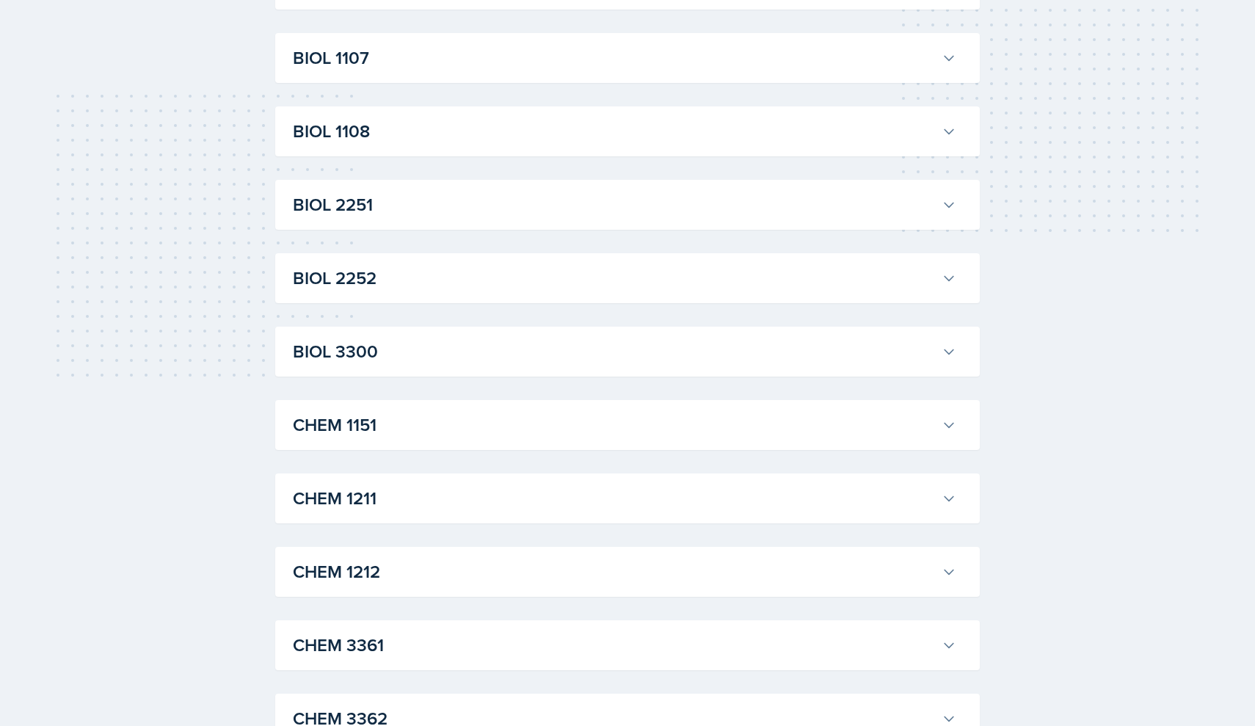
click at [396, 501] on h3 "CHEM 1211" at bounding box center [614, 498] width 643 height 26
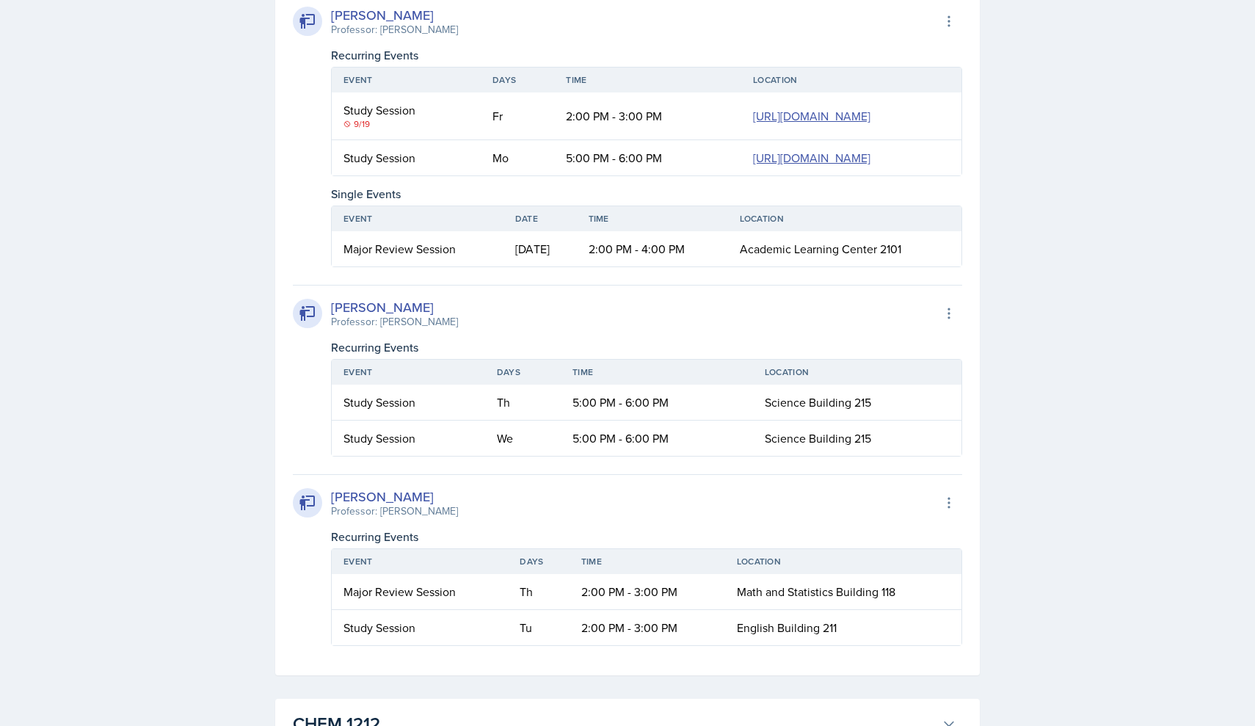
scroll to position [2707, 0]
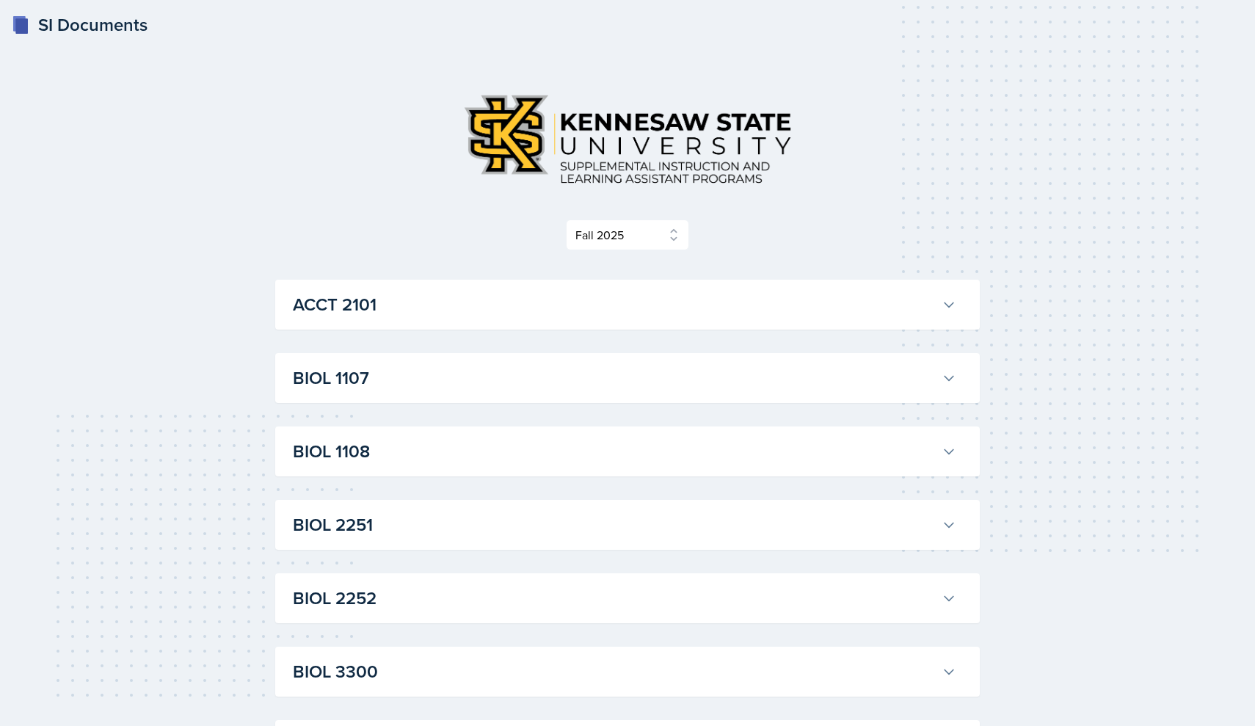
select select "2bed604d-1099-4043-b1bc-2365e8740244"
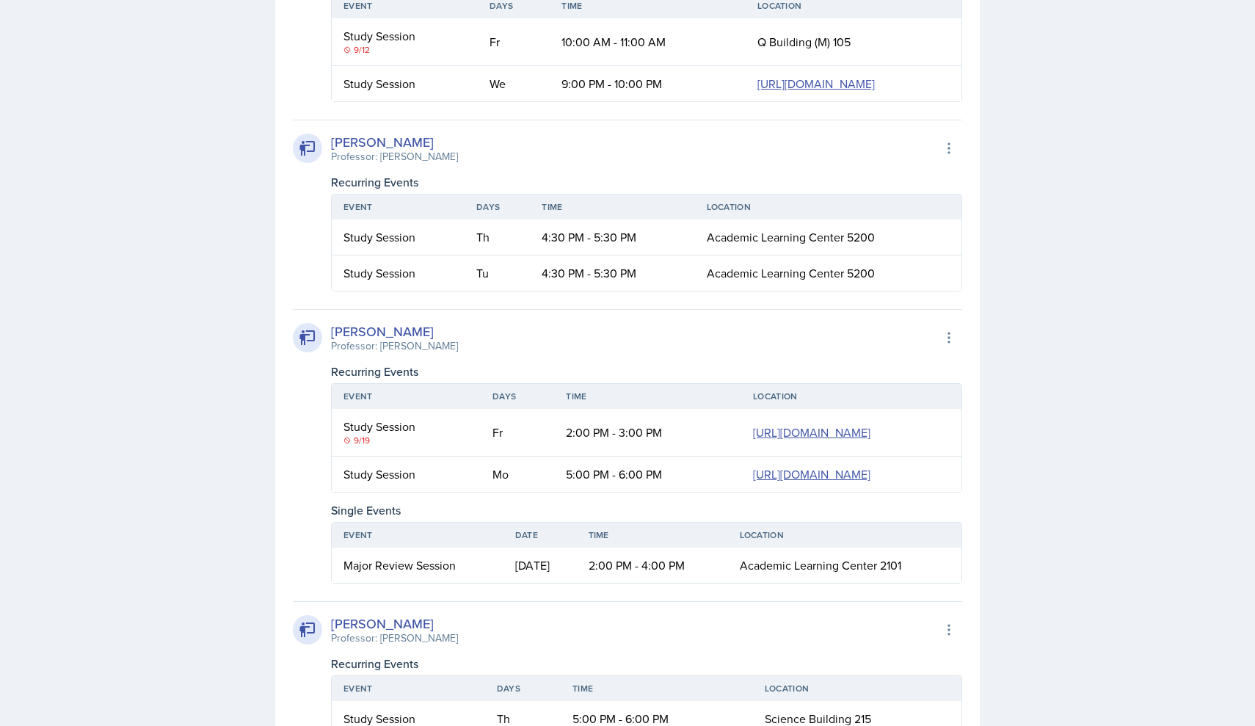
scroll to position [2384, 0]
